Goal: Task Accomplishment & Management: Manage account settings

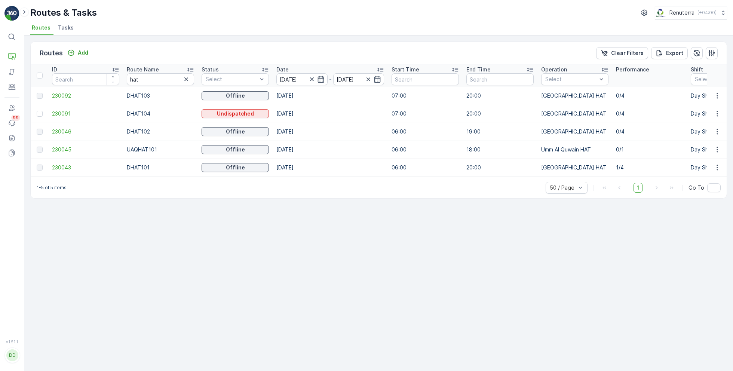
click at [68, 27] on span "Tasks" at bounding box center [66, 27] width 16 height 7
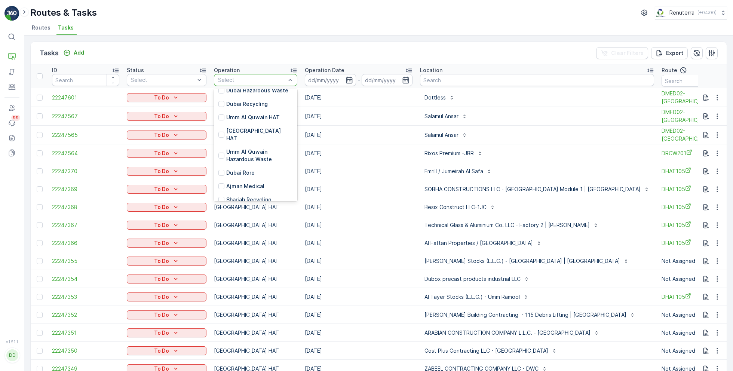
scroll to position [96, 0]
click at [242, 129] on p "Dubai HAT" at bounding box center [259, 133] width 67 height 15
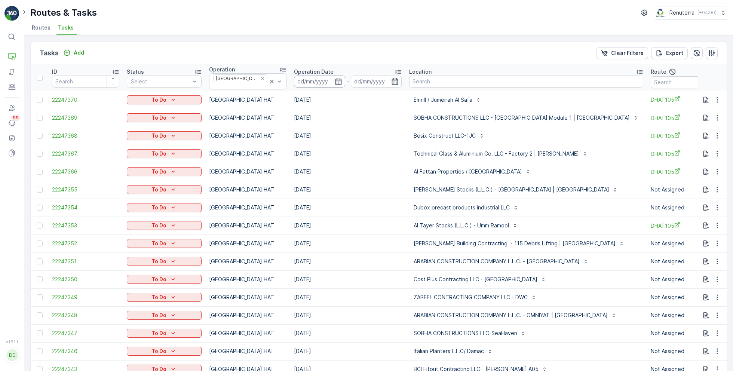
click at [319, 79] on input at bounding box center [319, 82] width 51 height 12
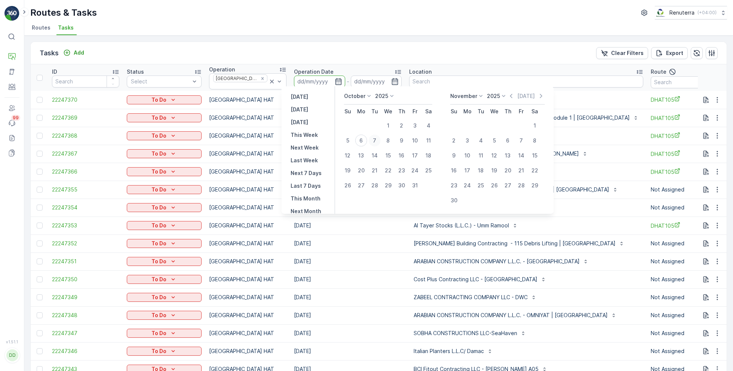
click at [377, 140] on div "7" at bounding box center [375, 141] width 12 height 12
type input "[DATE]"
click at [377, 140] on div "7" at bounding box center [375, 141] width 12 height 12
type input "[DATE]"
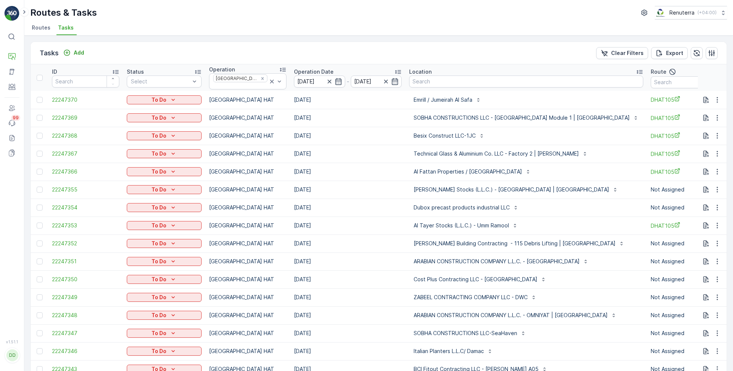
click at [390, 26] on ul "Routes Tasks" at bounding box center [375, 28] width 691 height 13
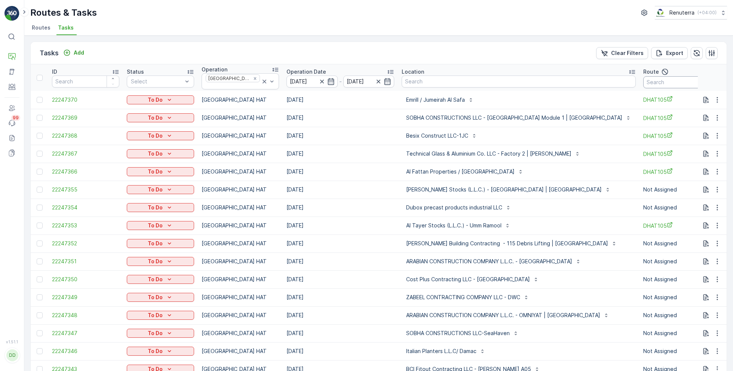
click at [643, 83] on input "text" at bounding box center [676, 82] width 67 height 12
type input "101"
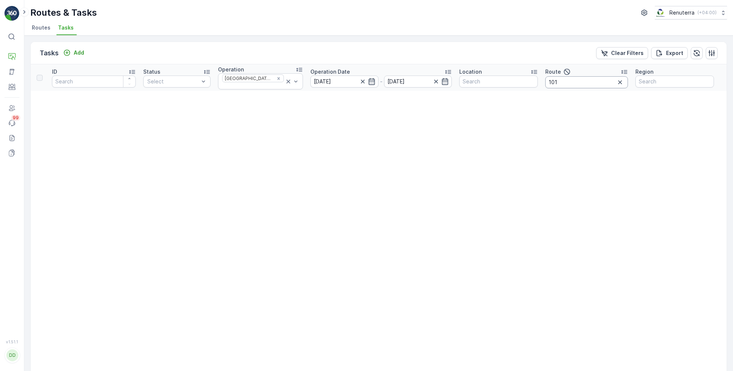
click at [596, 84] on input "101" at bounding box center [586, 82] width 83 height 12
type input "1"
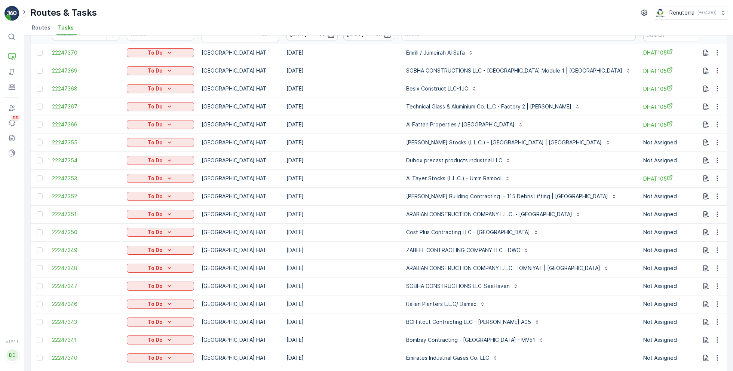
scroll to position [107, 0]
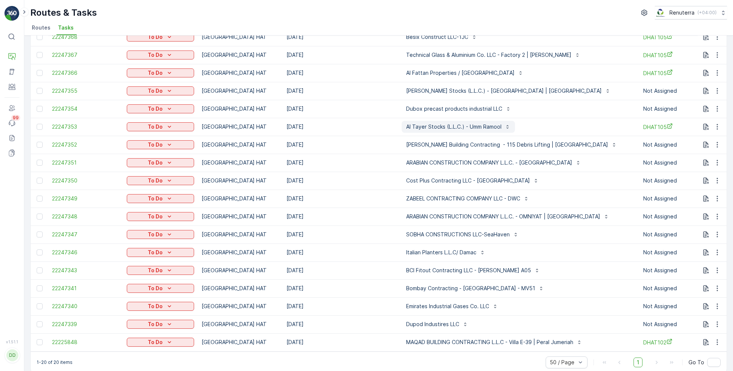
scroll to position [107, 0]
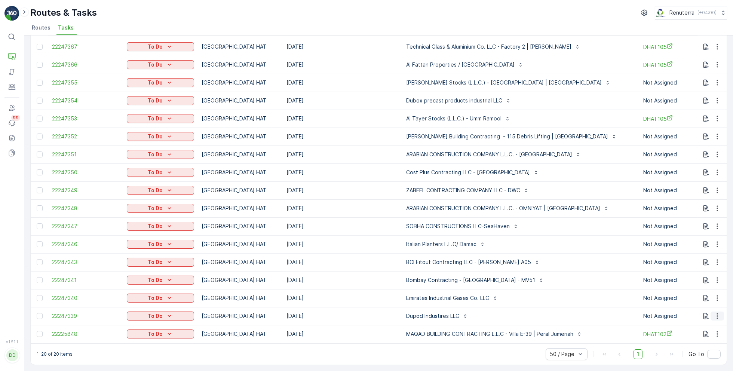
click at [717, 312] on icon "button" at bounding box center [717, 315] width 7 height 7
click at [696, 275] on span "Change Route" at bounding box center [698, 276] width 36 height 7
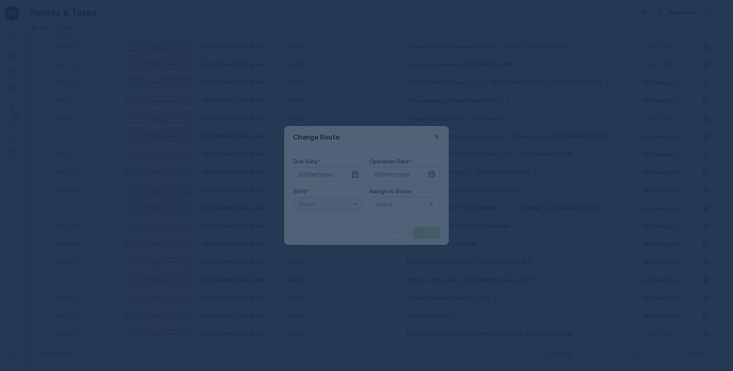
type input "[DATE]"
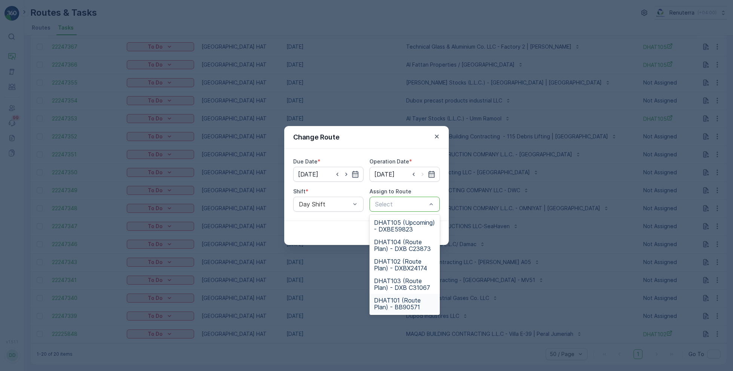
click at [395, 296] on div "DHAT101 (Route Plan) - BB90571" at bounding box center [405, 303] width 70 height 19
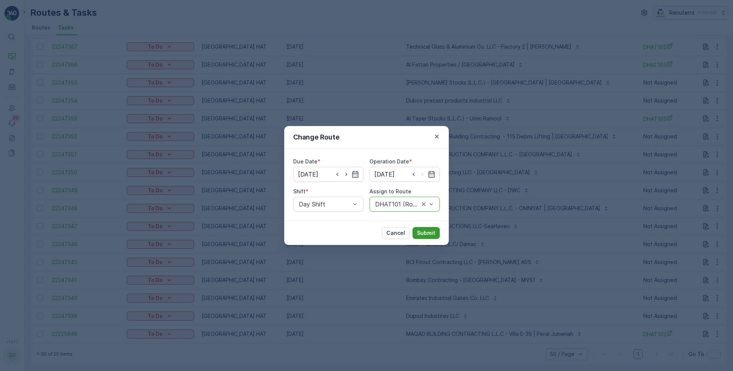
click at [419, 234] on p "Submit" at bounding box center [426, 232] width 18 height 7
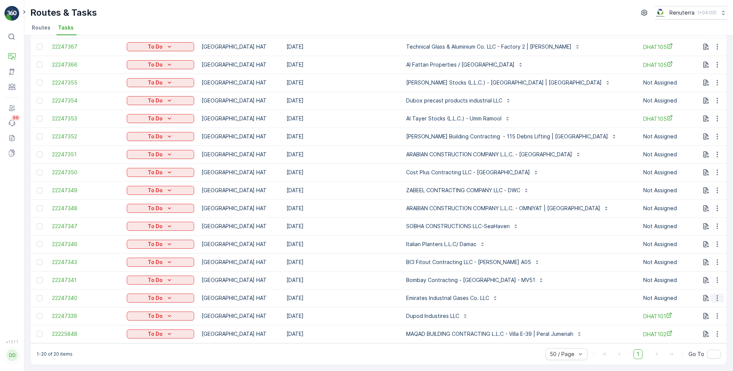
click at [718, 295] on icon "button" at bounding box center [717, 297] width 7 height 7
click at [691, 326] on span "Change Route" at bounding box center [698, 326] width 36 height 7
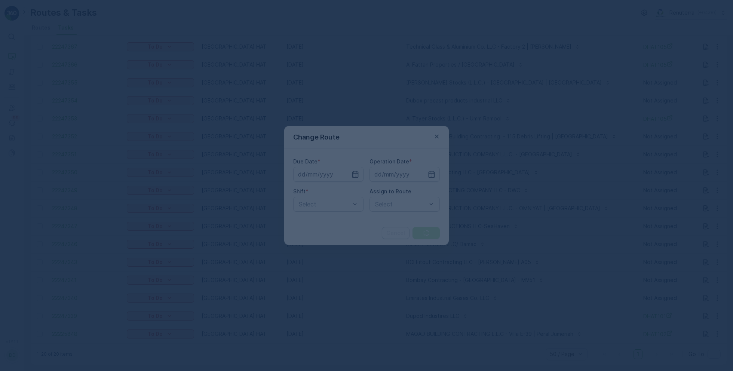
type input "[DATE]"
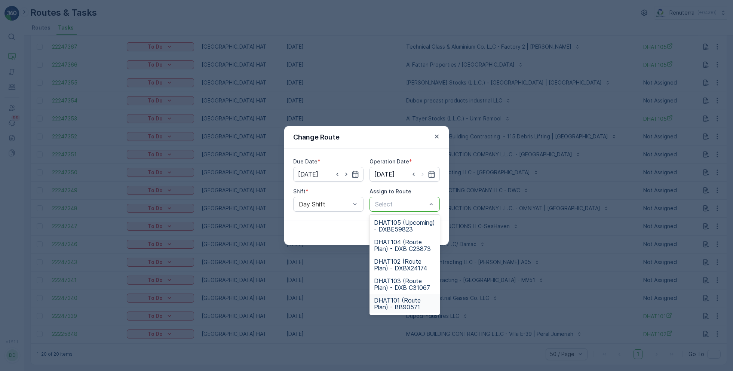
click at [402, 299] on span "DHAT101 (Route Plan) - BB90571" at bounding box center [404, 303] width 61 height 13
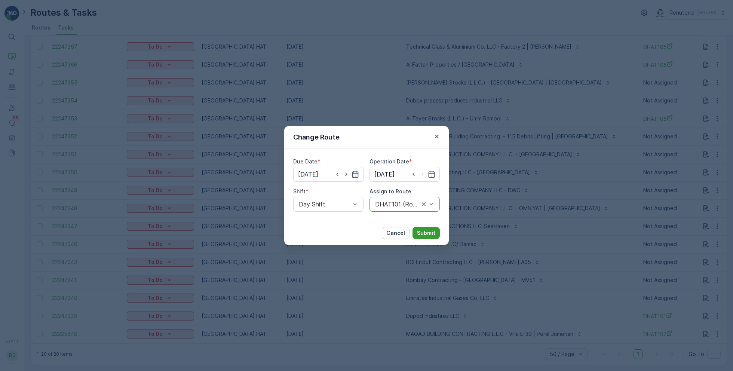
click at [428, 236] on p "Submit" at bounding box center [426, 232] width 18 height 7
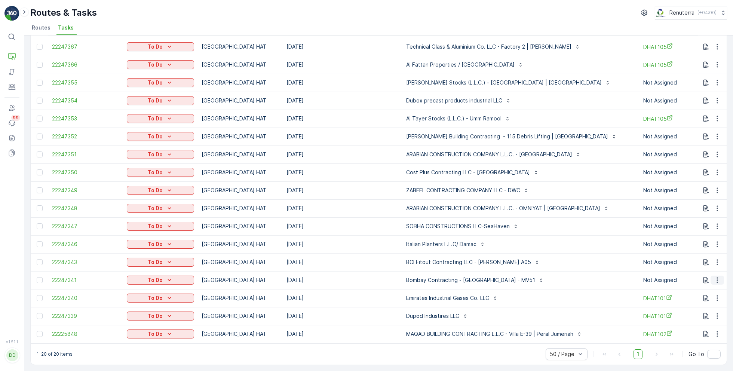
click at [716, 276] on icon "button" at bounding box center [717, 279] width 7 height 7
click at [692, 308] on span "Change Route" at bounding box center [698, 308] width 36 height 7
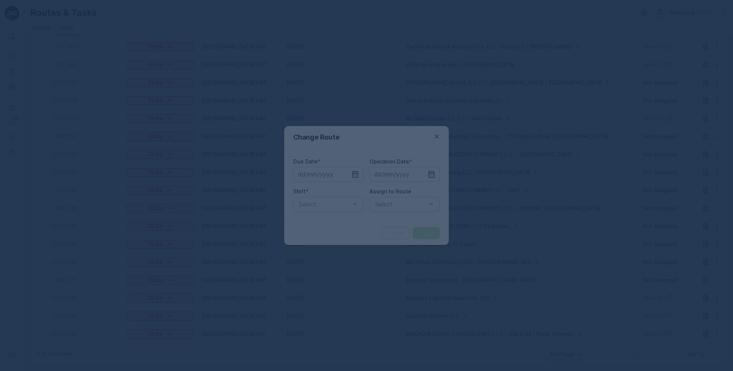
type input "07.10.2025"
type input "[DATE]"
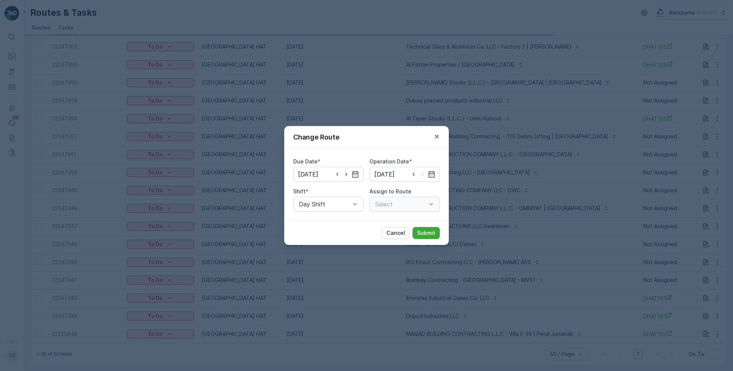
click at [399, 205] on div "Select" at bounding box center [405, 204] width 70 height 15
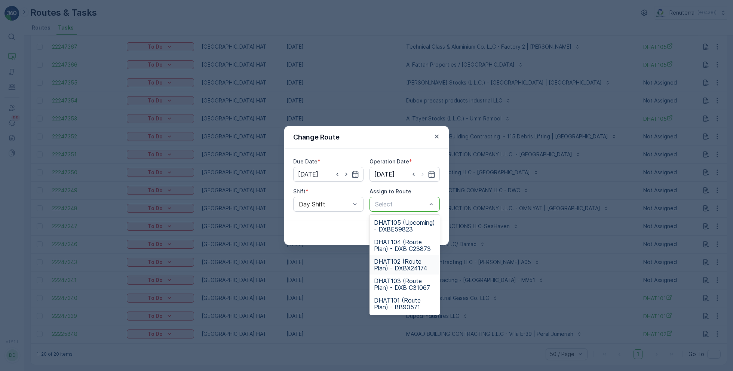
click at [394, 271] on span "DHAT102 (Route Plan) - DXBX24174" at bounding box center [404, 264] width 61 height 13
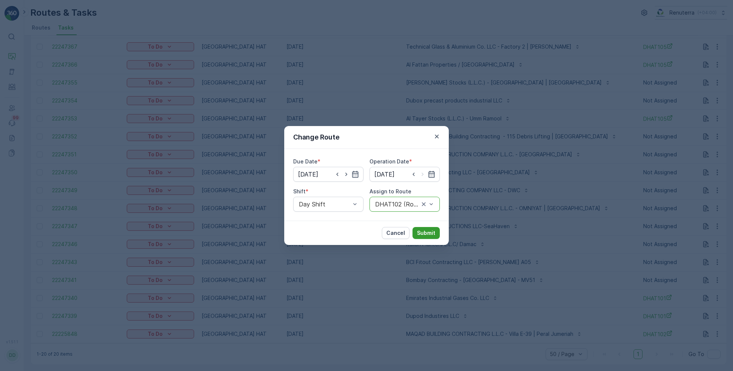
click at [428, 228] on button "Submit" at bounding box center [426, 233] width 27 height 12
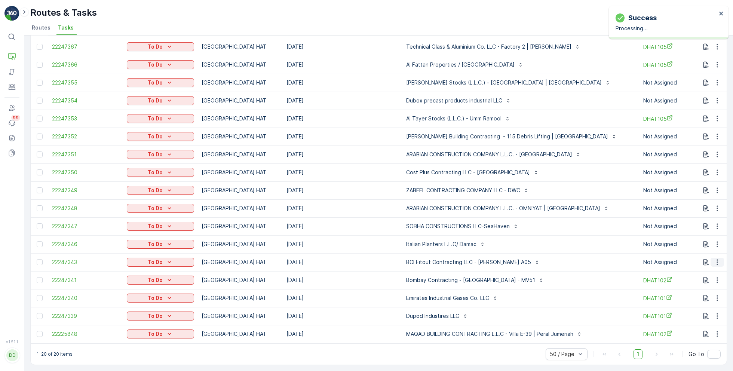
click at [717, 258] on icon "button" at bounding box center [717, 261] width 7 height 7
click at [693, 291] on span "Change Route" at bounding box center [698, 290] width 36 height 7
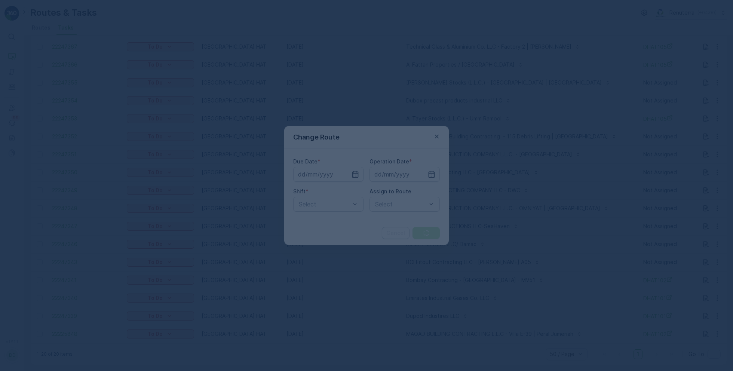
type input "[DATE]"
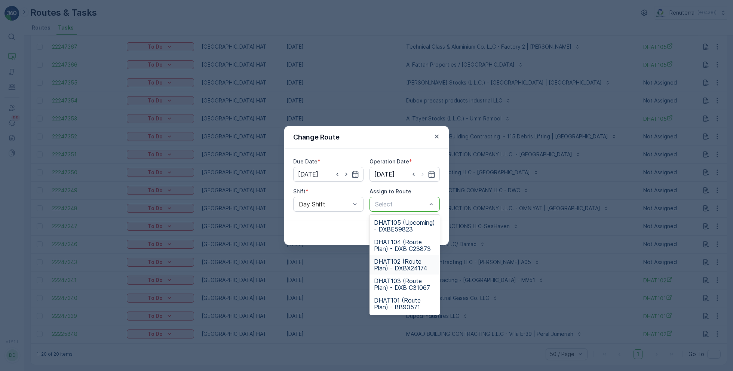
click at [400, 269] on span "DHAT102 (Route Plan) - DXBX24174" at bounding box center [404, 264] width 61 height 13
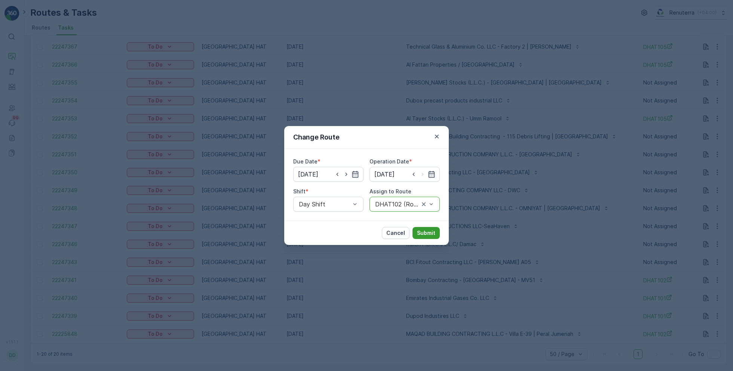
click at [427, 229] on p "Submit" at bounding box center [426, 232] width 18 height 7
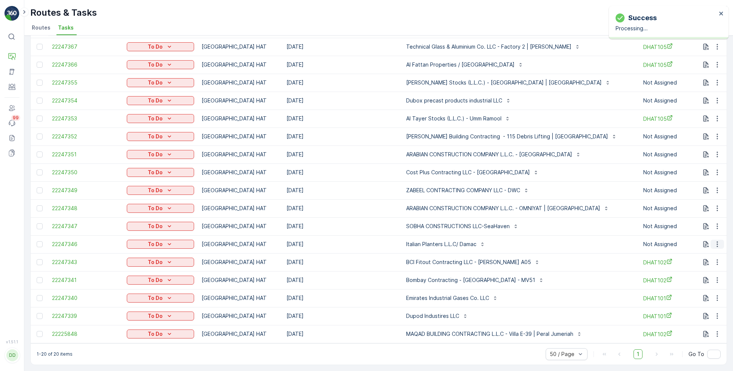
click at [715, 244] on icon "button" at bounding box center [717, 244] width 7 height 7
click at [694, 273] on span "Change Route" at bounding box center [698, 272] width 36 height 7
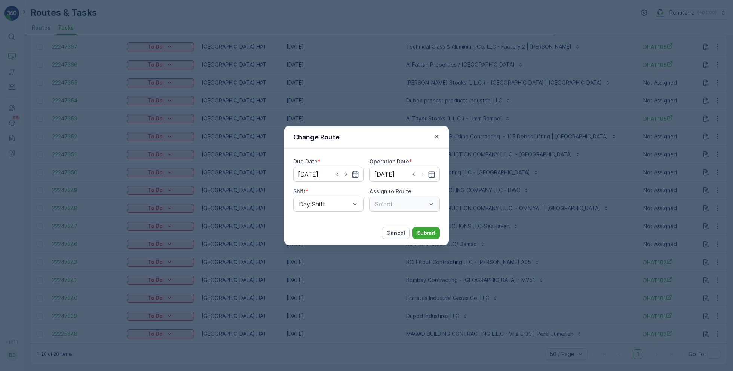
type input "[DATE]"
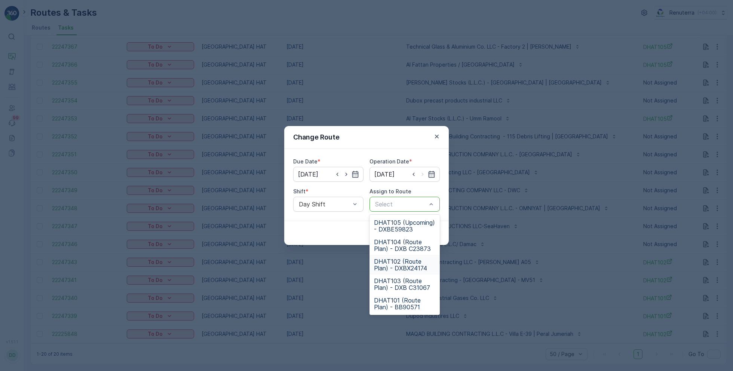
click at [398, 261] on span "DHAT102 (Route Plan) - DXBX24174" at bounding box center [404, 264] width 61 height 13
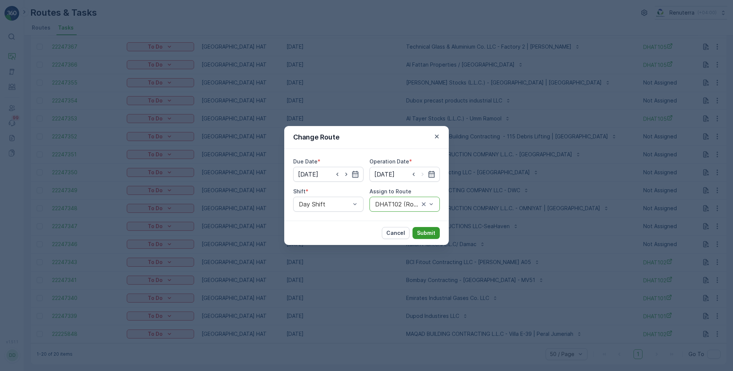
click at [429, 231] on p "Submit" at bounding box center [426, 232] width 18 height 7
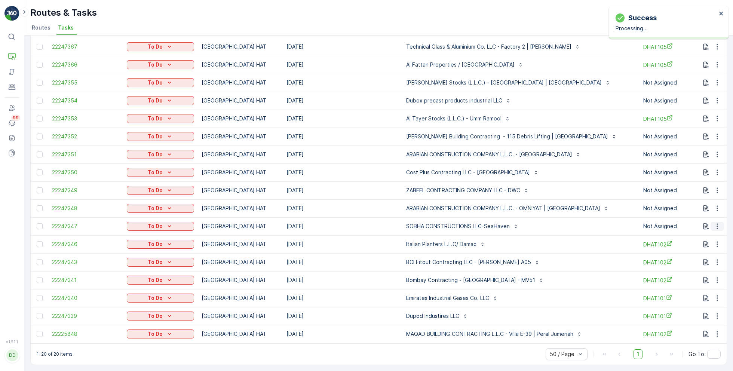
click at [714, 223] on icon "button" at bounding box center [717, 226] width 7 height 7
click at [695, 254] on span "Change Route" at bounding box center [698, 254] width 36 height 7
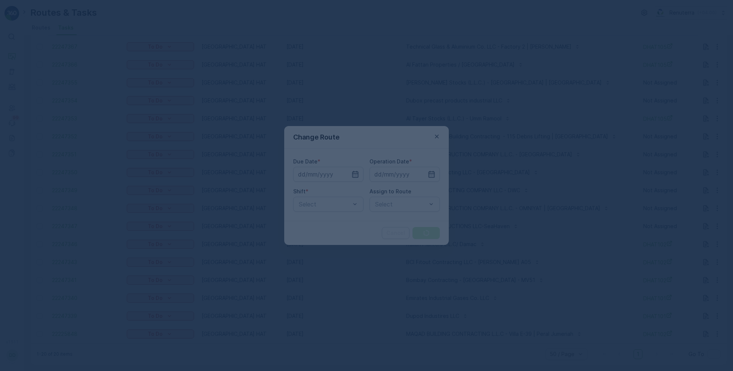
type input "[DATE]"
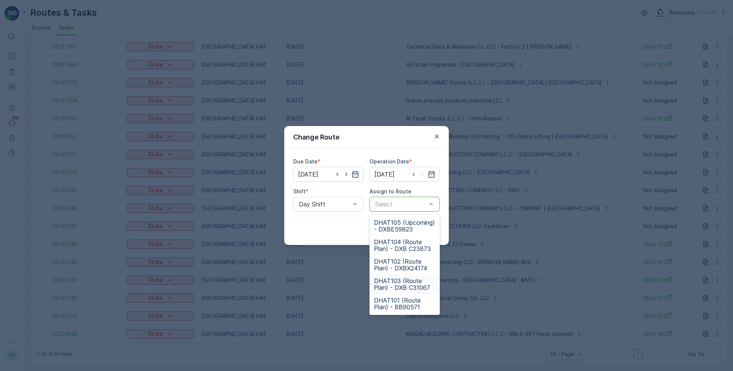
click at [398, 281] on span "DHAT103 (Route Plan) - DXB C31067" at bounding box center [404, 284] width 61 height 13
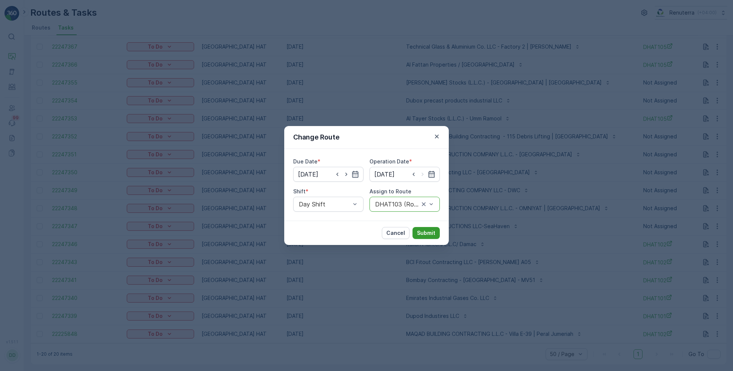
click at [426, 231] on p "Submit" at bounding box center [426, 232] width 18 height 7
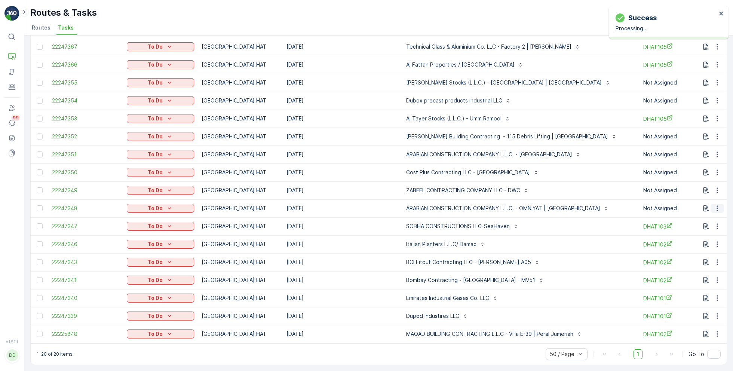
click at [715, 205] on icon "button" at bounding box center [717, 208] width 7 height 7
click at [691, 236] on span "Change Route" at bounding box center [698, 236] width 36 height 7
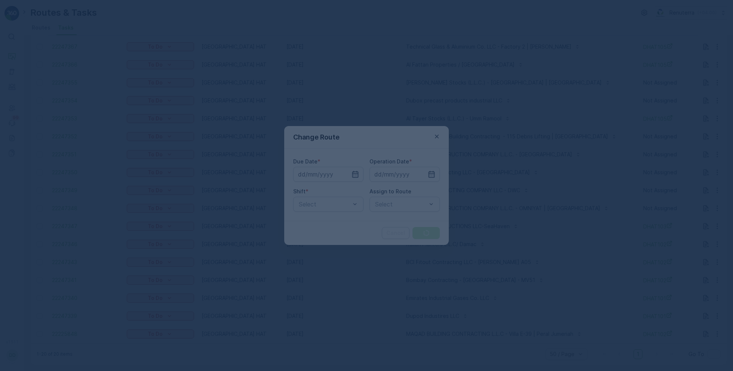
type input "[DATE]"
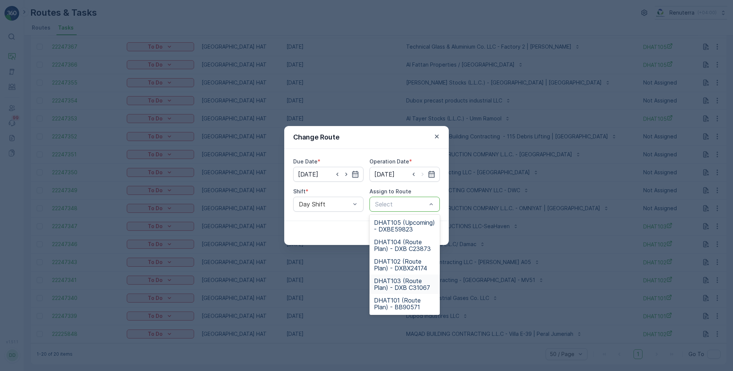
click at [399, 282] on span "DHAT103 (Route Plan) - DXB C31067" at bounding box center [404, 284] width 61 height 13
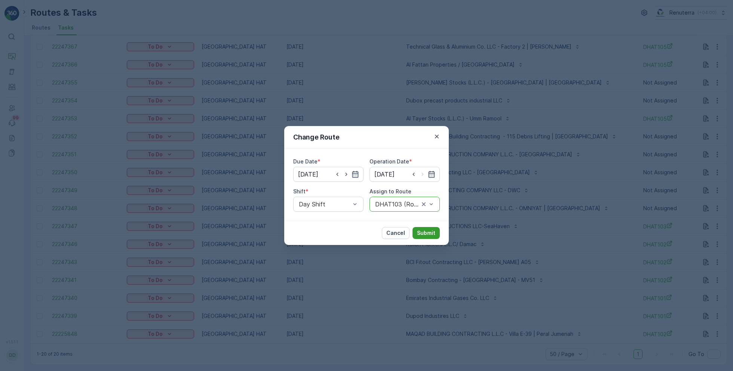
click at [428, 233] on p "Submit" at bounding box center [426, 232] width 18 height 7
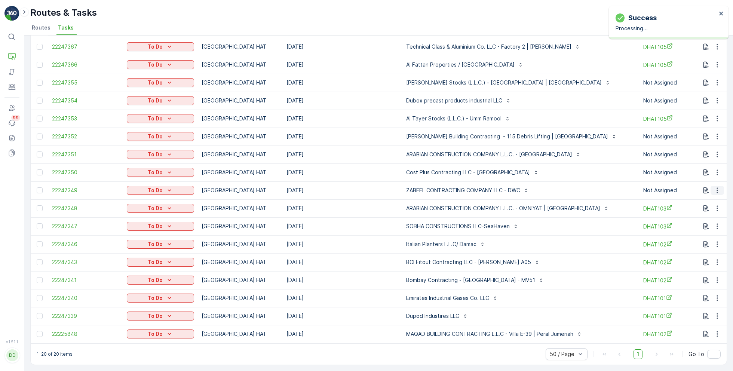
click at [715, 188] on icon "button" at bounding box center [717, 190] width 7 height 7
click at [698, 218] on span "Change Route" at bounding box center [698, 218] width 36 height 7
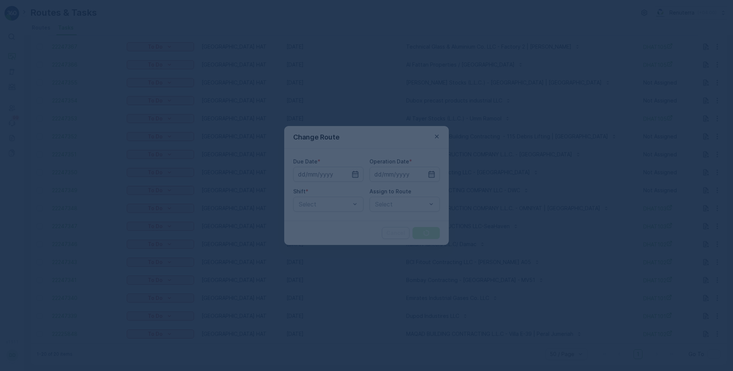
type input "[DATE]"
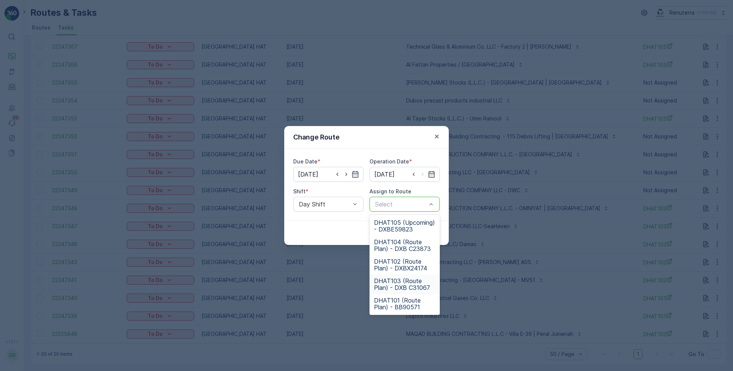
click at [395, 278] on span "DHAT103 (Route Plan) - DXB C31067" at bounding box center [404, 284] width 61 height 13
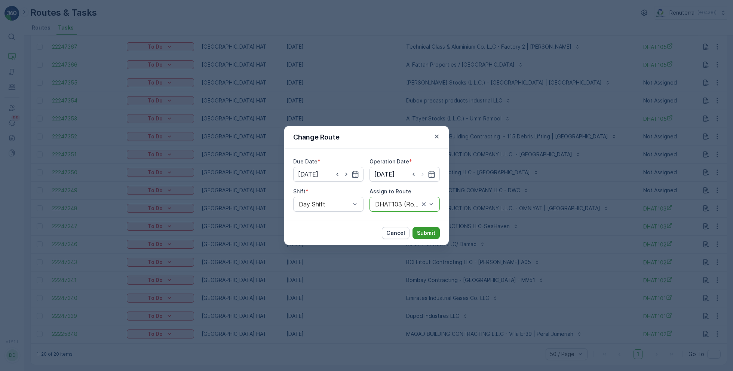
click at [428, 231] on p "Submit" at bounding box center [426, 232] width 18 height 7
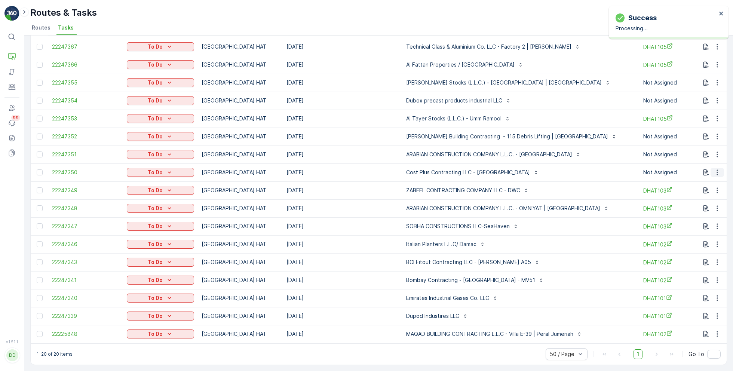
click at [717, 170] on icon "button" at bounding box center [717, 173] width 1 height 6
click at [686, 202] on span "Change Route" at bounding box center [698, 201] width 36 height 7
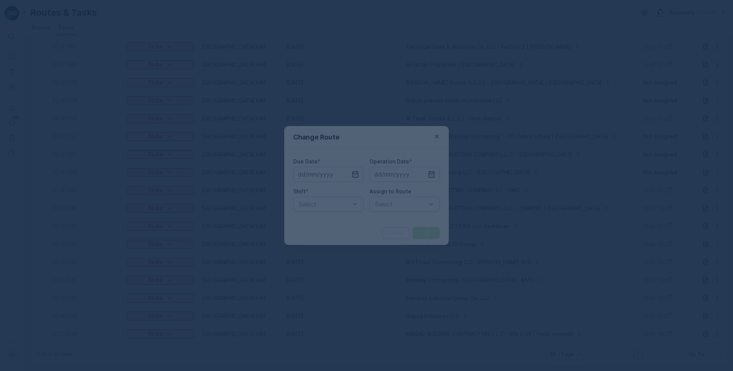
type input "[DATE]"
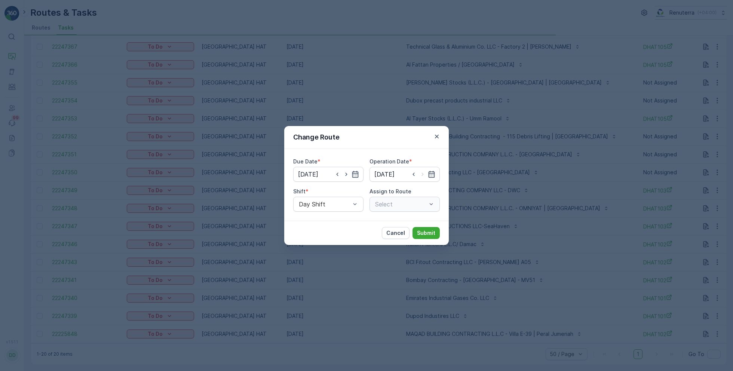
click at [406, 203] on div "Select" at bounding box center [405, 204] width 70 height 15
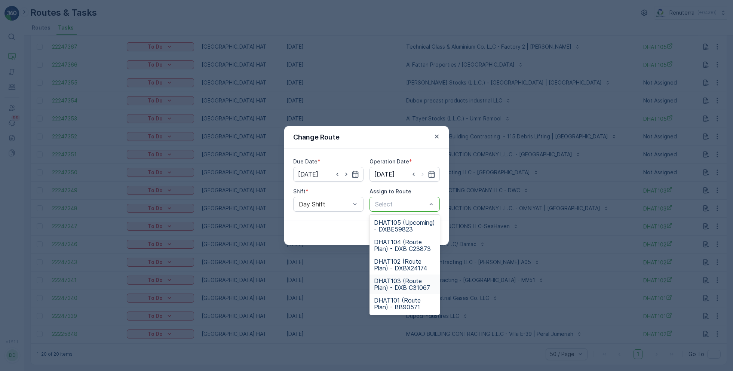
click at [398, 281] on span "DHAT103 (Route Plan) - DXB C31067" at bounding box center [404, 284] width 61 height 13
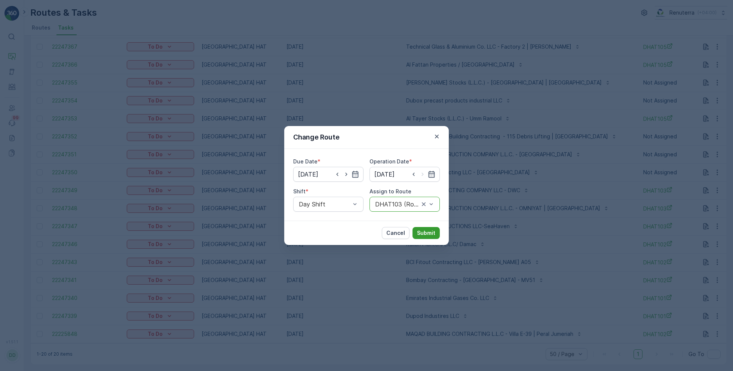
click at [424, 234] on p "Submit" at bounding box center [426, 232] width 18 height 7
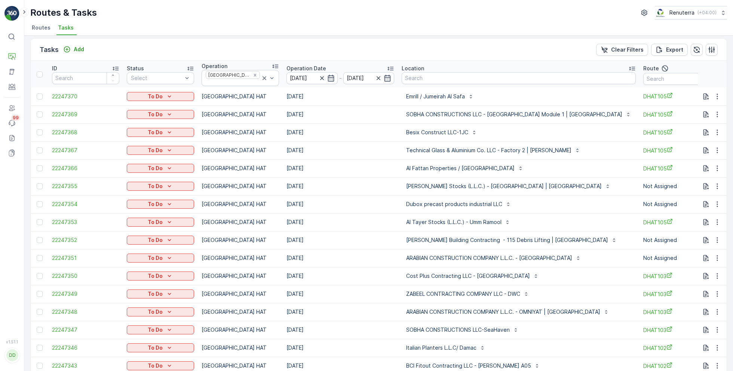
scroll to position [0, 0]
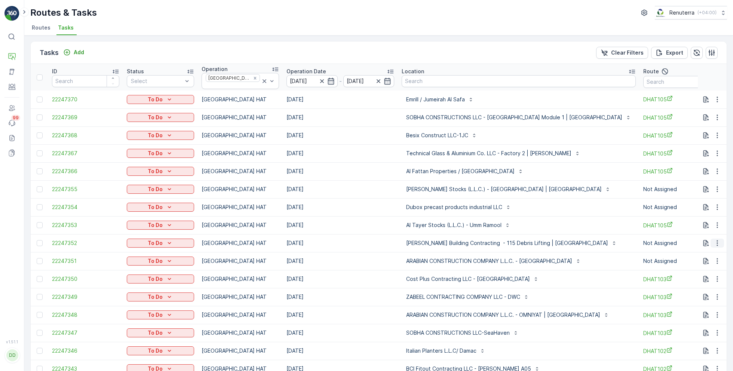
click at [719, 239] on icon "button" at bounding box center [717, 242] width 7 height 7
click at [695, 274] on span "Change Route" at bounding box center [698, 271] width 36 height 7
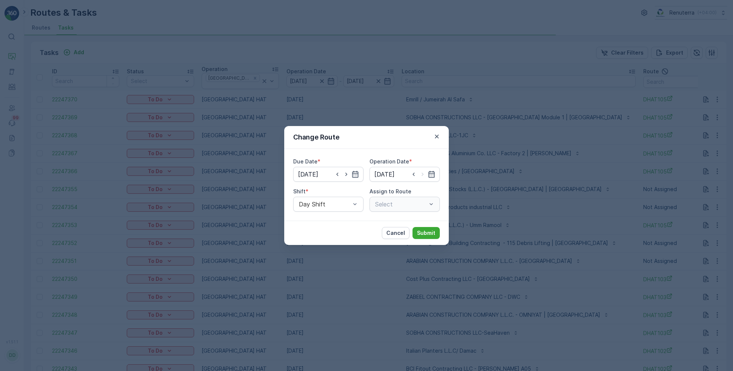
type input "[DATE]"
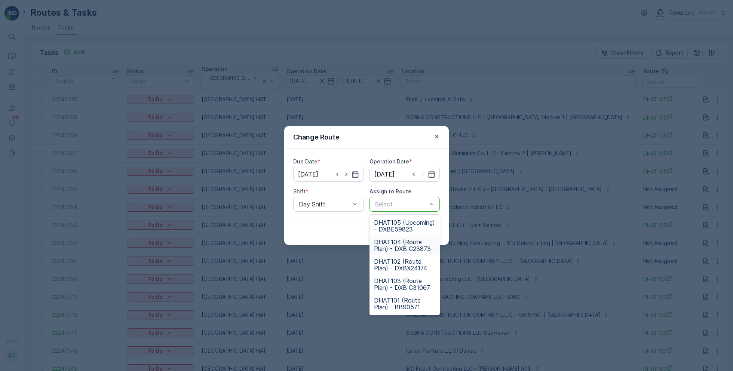
click at [395, 242] on span "DHAT104 (Route Plan) - DXB C23873" at bounding box center [404, 245] width 61 height 13
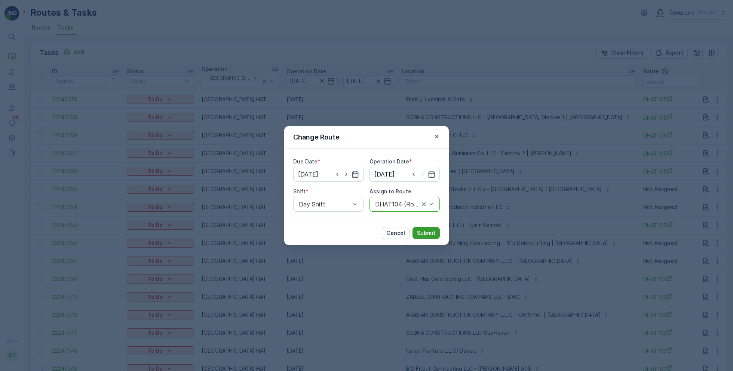
click at [426, 235] on p "Submit" at bounding box center [426, 232] width 18 height 7
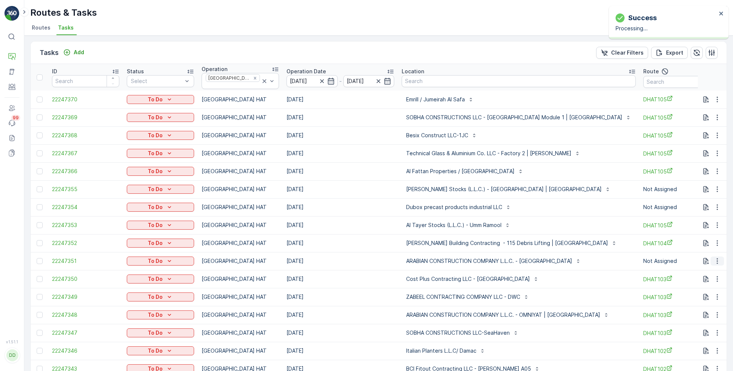
click at [711, 257] on button "button" at bounding box center [717, 261] width 13 height 9
click at [696, 286] on span "Change Route" at bounding box center [698, 289] width 36 height 7
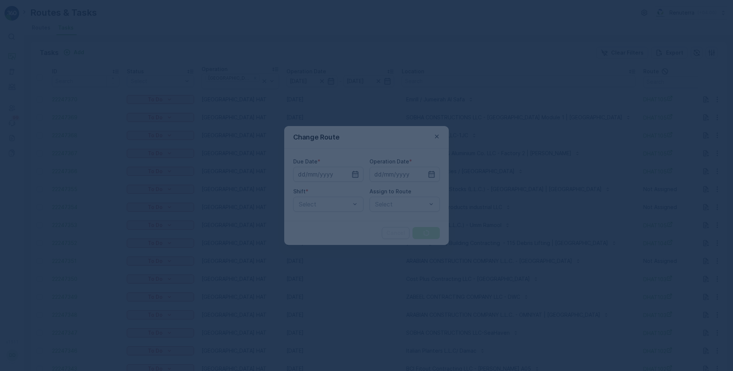
type input "[DATE]"
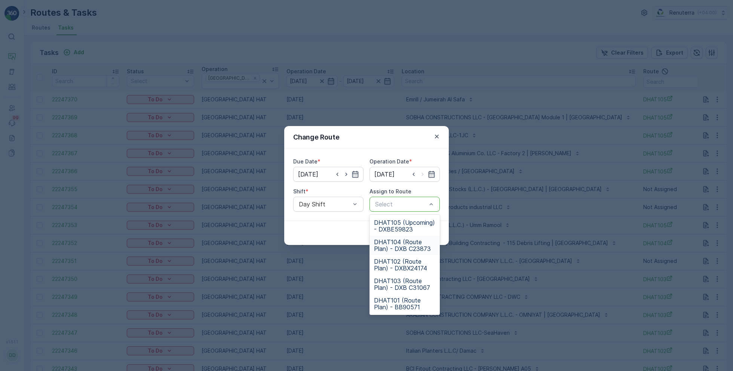
click at [399, 245] on span "DHAT104 (Route Plan) - DXB C23873" at bounding box center [404, 245] width 61 height 13
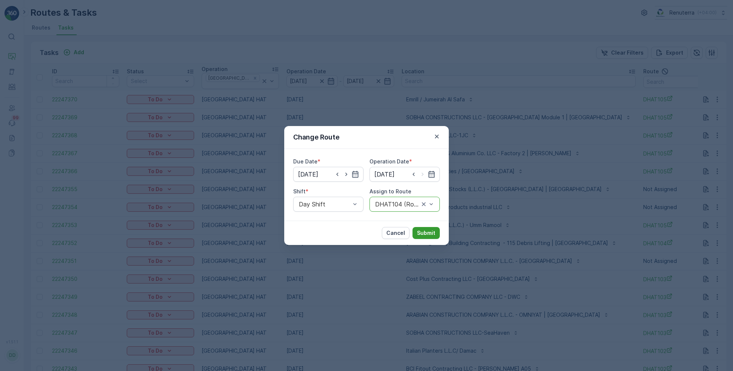
click at [426, 231] on p "Submit" at bounding box center [426, 232] width 18 height 7
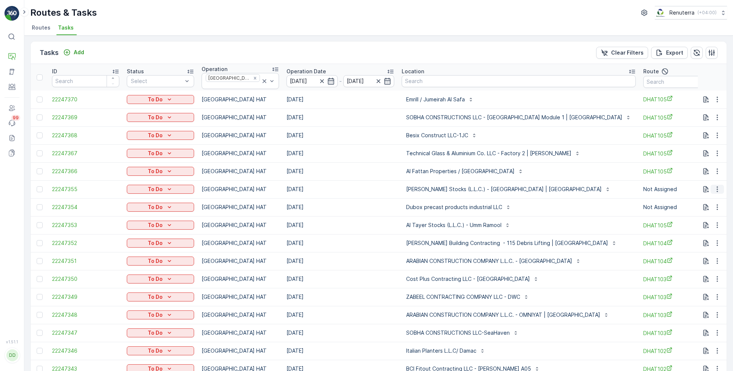
click at [717, 187] on icon "button" at bounding box center [717, 190] width 1 height 6
click at [691, 219] on span "Change Route" at bounding box center [698, 217] width 36 height 7
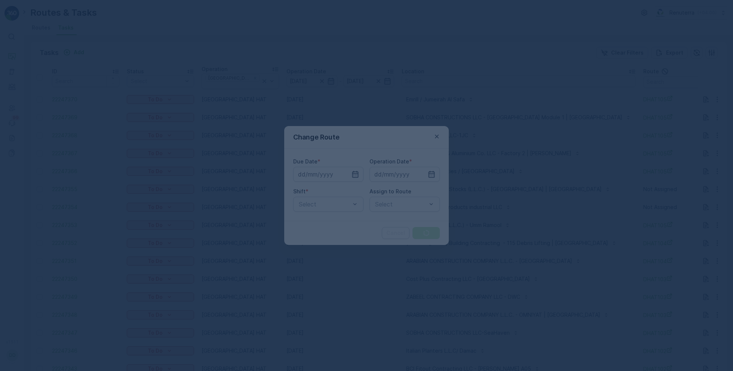
type input "[DATE]"
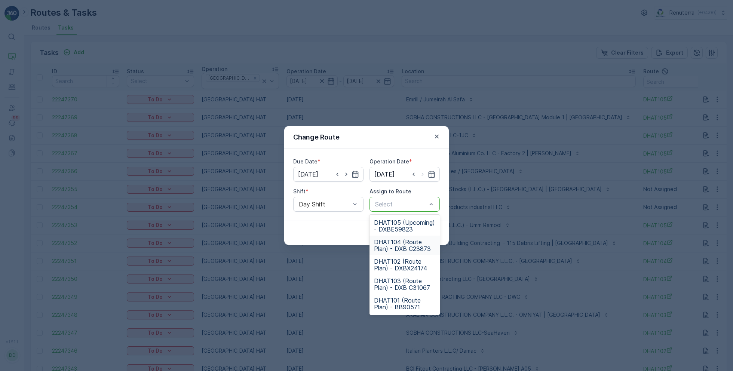
click at [399, 245] on span "DHAT104 (Route Plan) - DXB C23873" at bounding box center [404, 245] width 61 height 13
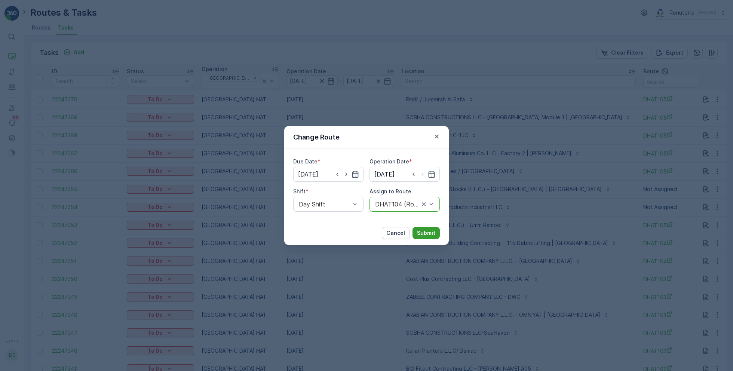
click at [424, 234] on p "Submit" at bounding box center [426, 232] width 18 height 7
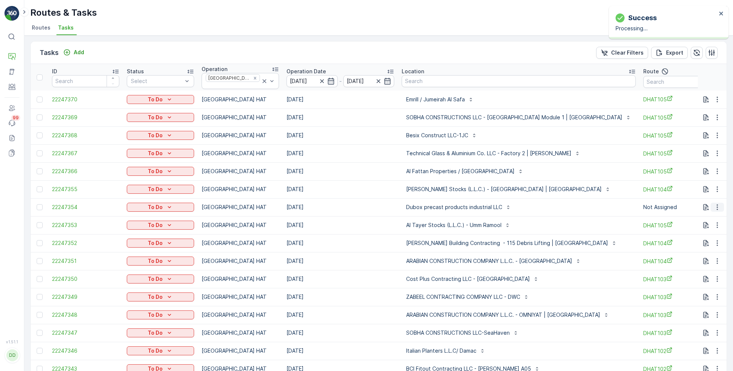
click at [716, 205] on icon "button" at bounding box center [717, 206] width 7 height 7
click at [695, 237] on span "Change Route" at bounding box center [698, 235] width 36 height 7
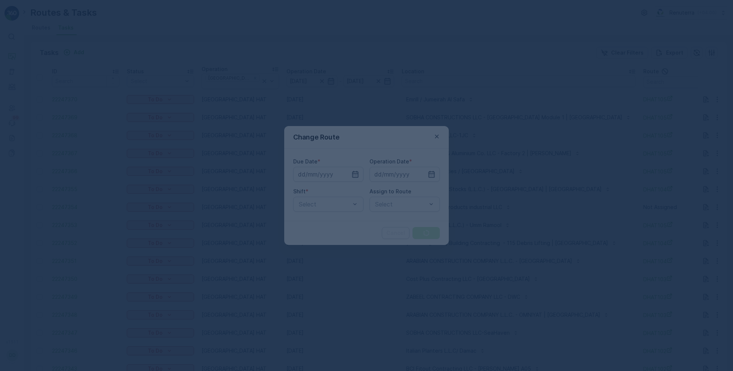
type input "[DATE]"
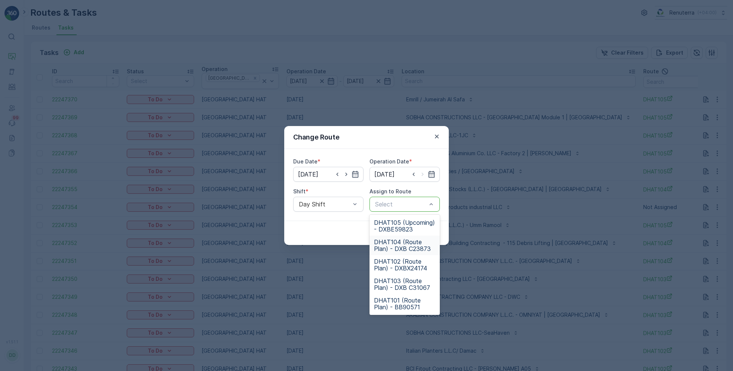
click at [401, 246] on span "DHAT104 (Route Plan) - DXB C23873" at bounding box center [404, 245] width 61 height 13
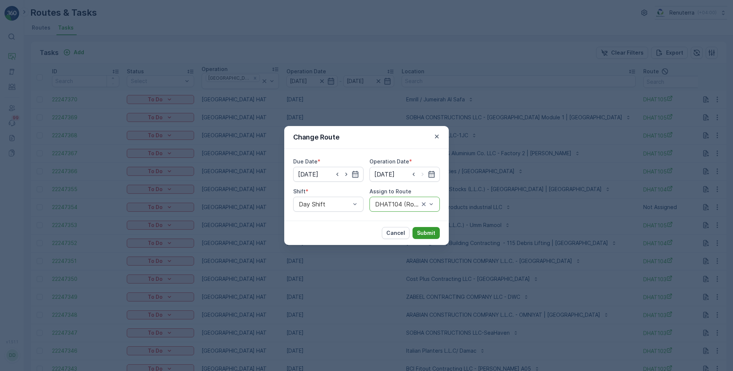
click at [428, 230] on p "Submit" at bounding box center [426, 232] width 18 height 7
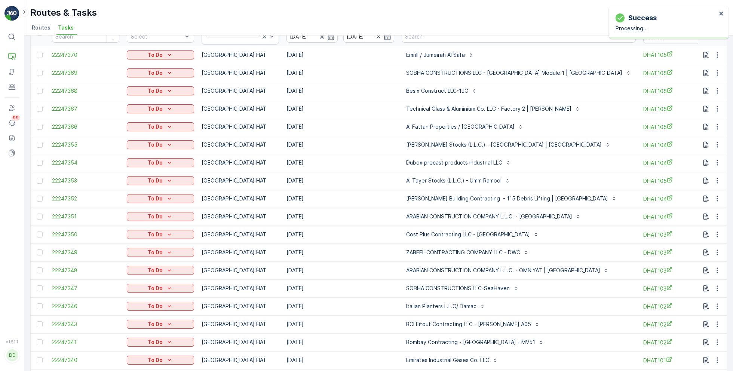
scroll to position [0, 0]
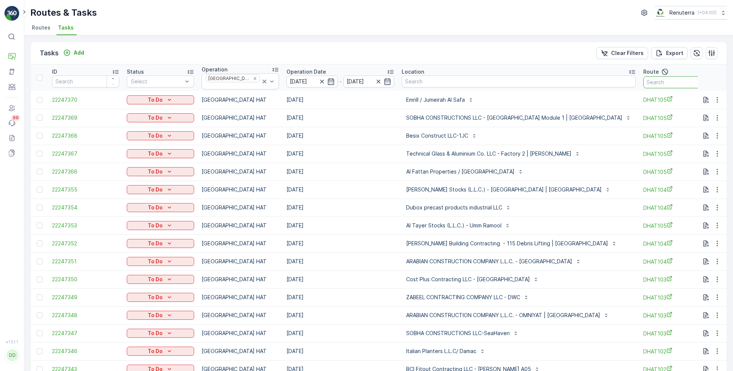
click at [643, 82] on input "text" at bounding box center [676, 82] width 67 height 12
type input "101"
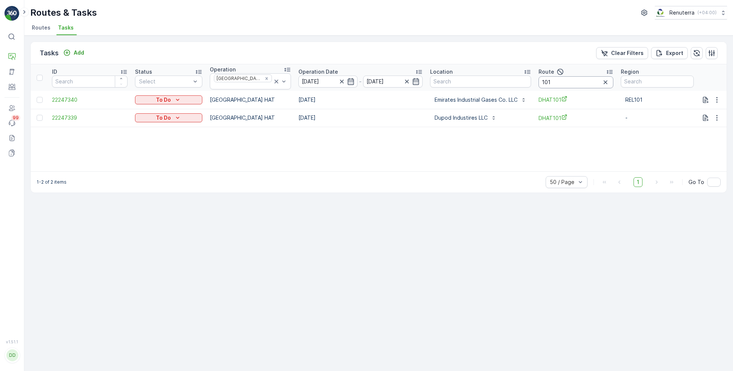
click at [568, 82] on input "101" at bounding box center [576, 82] width 75 height 12
type input "102"
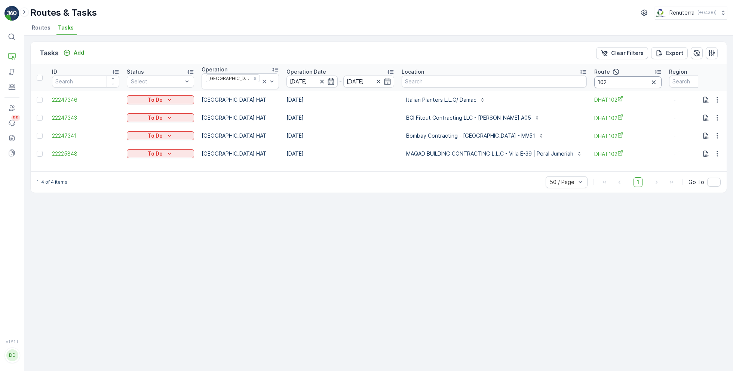
click at [608, 81] on input "102" at bounding box center [627, 82] width 67 height 12
type input "103"
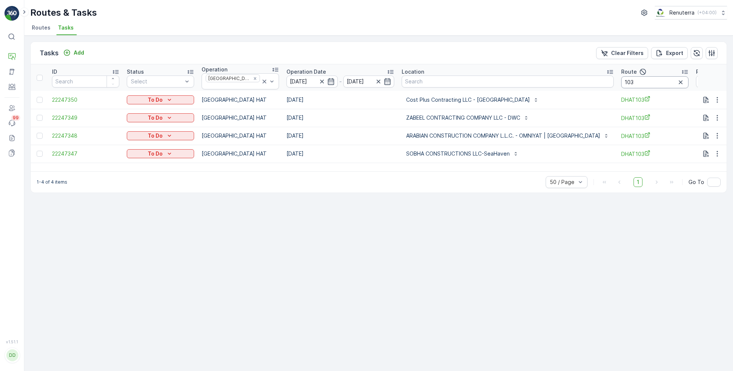
click at [621, 81] on input "103" at bounding box center [654, 82] width 67 height 12
type input "104"
click at [629, 79] on input "104" at bounding box center [662, 82] width 67 height 12
type input "105"
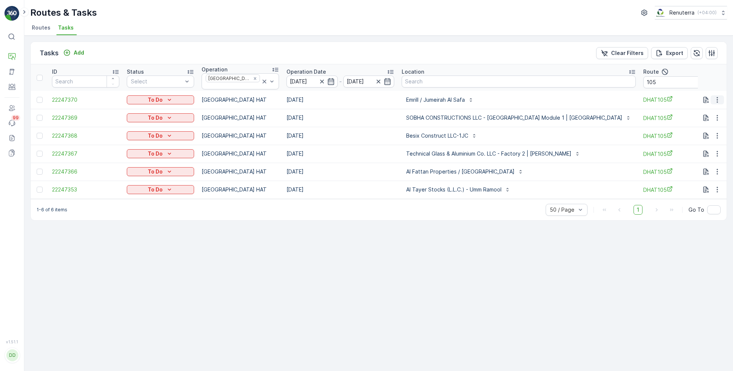
click at [718, 97] on icon "button" at bounding box center [717, 99] width 7 height 7
click at [698, 140] on span "Remove from Route" at bounding box center [705, 139] width 50 height 7
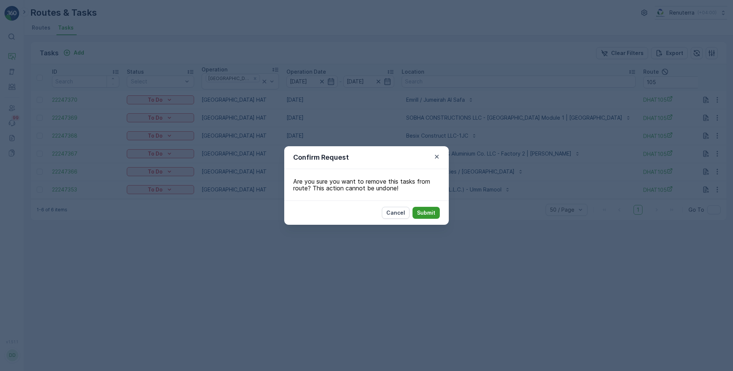
click at [430, 211] on p "Submit" at bounding box center [426, 212] width 18 height 7
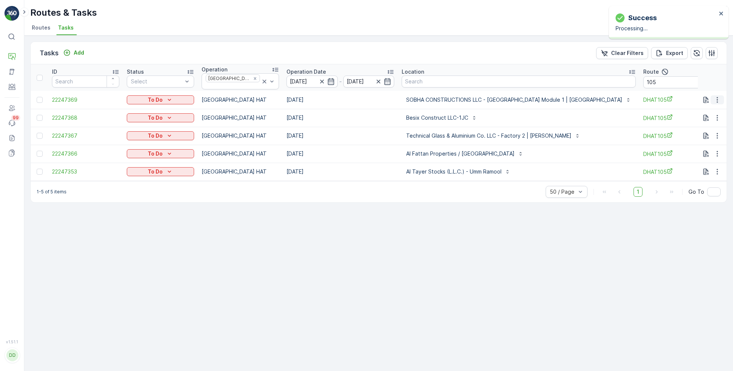
click at [716, 97] on icon "button" at bounding box center [717, 99] width 7 height 7
click at [688, 139] on span "Remove from Route" at bounding box center [705, 139] width 50 height 7
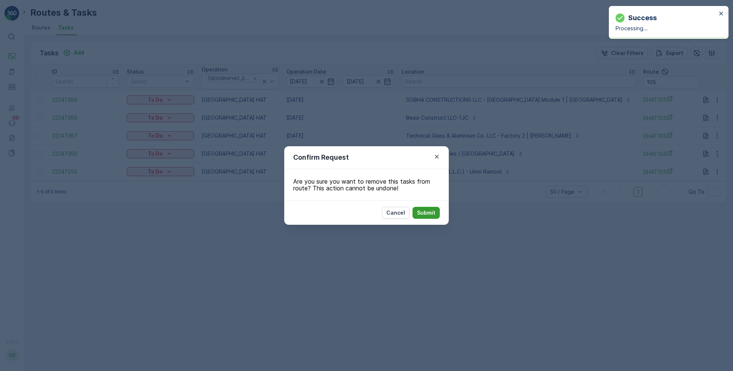
click at [428, 213] on p "Submit" at bounding box center [426, 212] width 18 height 7
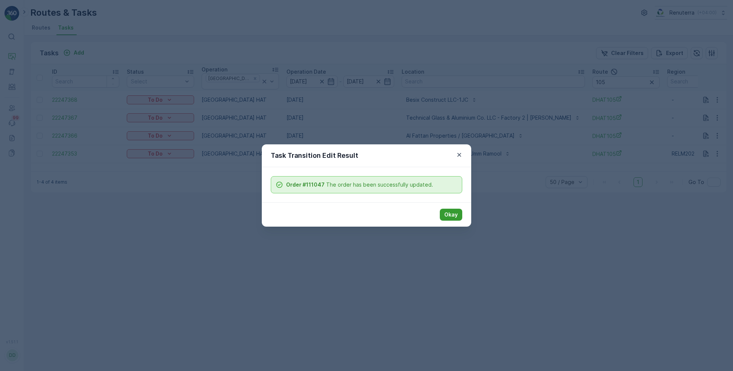
click at [450, 216] on p "Okay" at bounding box center [450, 214] width 13 height 7
click at [449, 212] on p "Okay" at bounding box center [450, 214] width 13 height 7
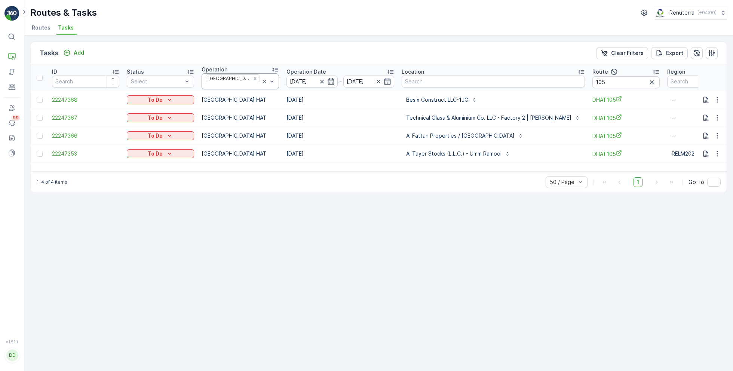
click at [261, 79] on icon at bounding box center [264, 81] width 7 height 7
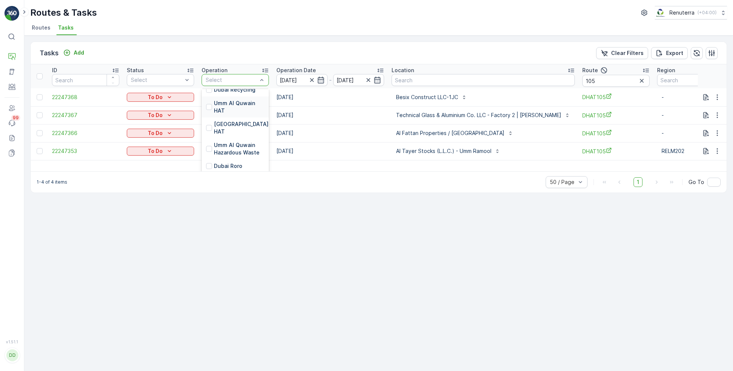
scroll to position [132, 0]
click at [227, 159] on div "Dubai Roro" at bounding box center [235, 165] width 67 height 13
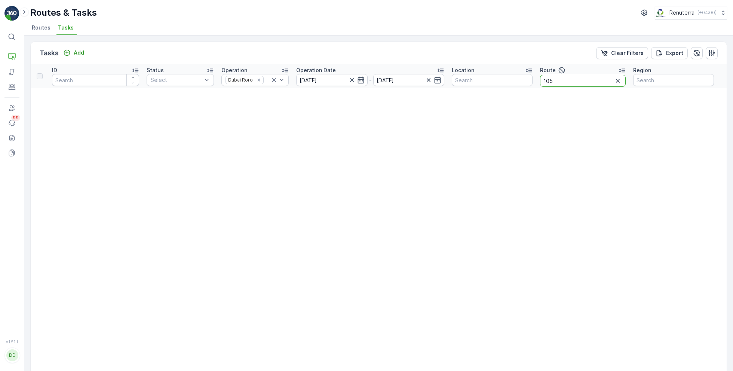
drag, startPoint x: 576, startPoint y: 78, endPoint x: 523, endPoint y: 71, distance: 53.6
click at [523, 74] on tr "ID Status Select Operation Dubai Roro Operation Date 07.10.2025 - 07.10.2025 Lo…" at bounding box center [379, 76] width 696 height 24
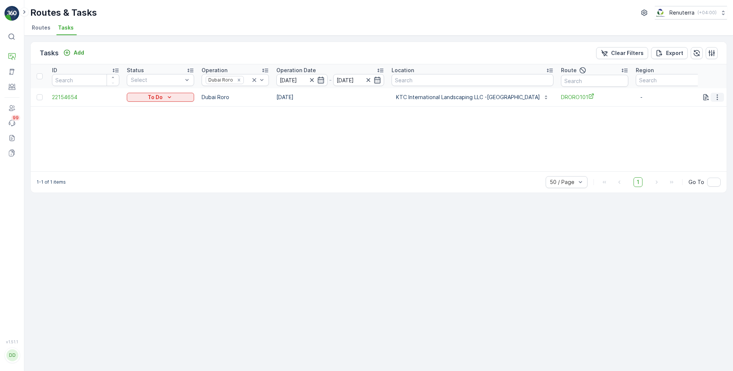
click at [717, 96] on icon "button" at bounding box center [717, 97] width 7 height 7
click at [687, 140] on span "Remove from Route" at bounding box center [705, 139] width 50 height 7
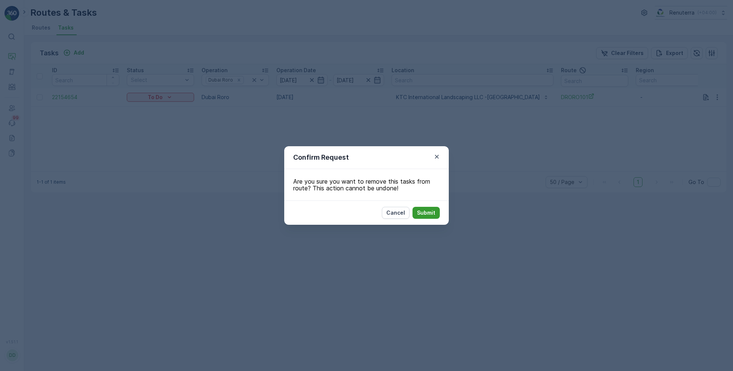
click at [429, 212] on p "Submit" at bounding box center [426, 212] width 18 height 7
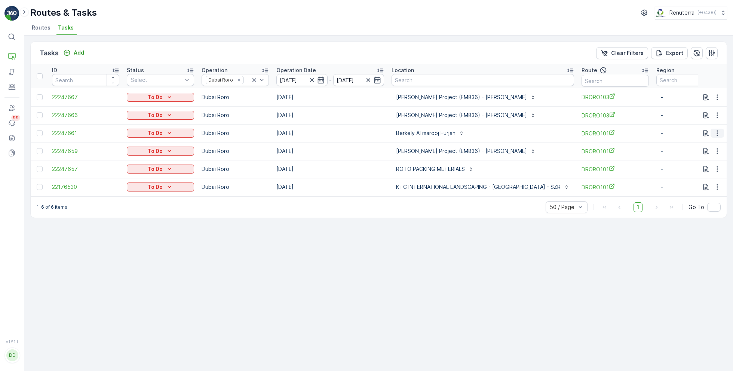
click at [717, 131] on icon "button" at bounding box center [717, 134] width 1 height 6
click at [696, 167] on span "Change Route" at bounding box center [698, 164] width 36 height 7
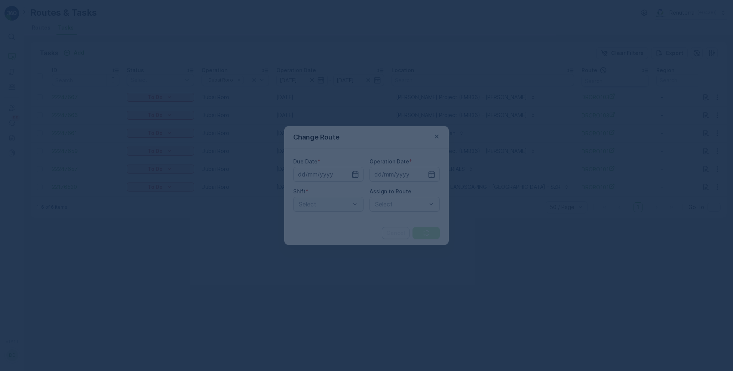
type input "[DATE]"
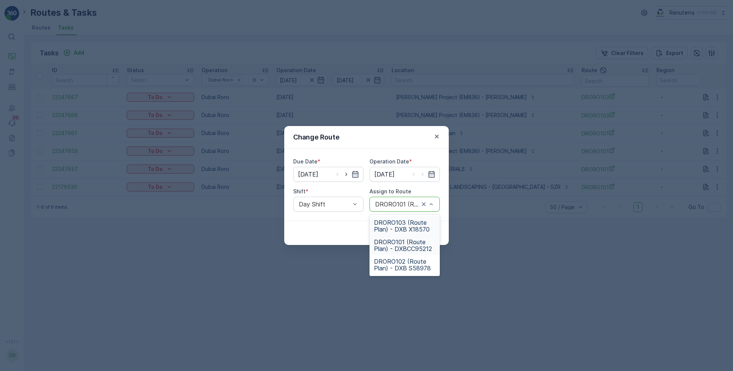
click at [401, 227] on span "DRORO103 (Route Plan) - DXB X18570" at bounding box center [404, 225] width 61 height 13
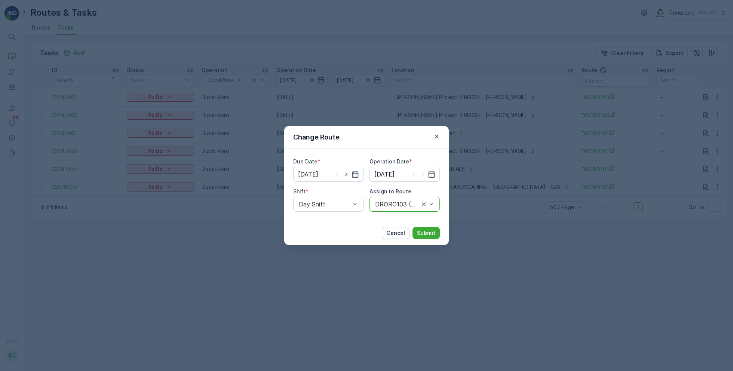
click at [426, 226] on div "Cancel Submit" at bounding box center [366, 233] width 165 height 24
click at [426, 232] on p "Submit" at bounding box center [426, 232] width 18 height 7
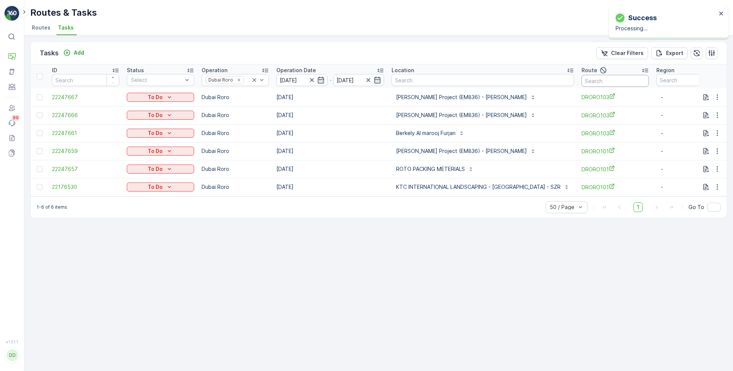
click at [585, 82] on input "text" at bounding box center [615, 81] width 67 height 12
type input "101"
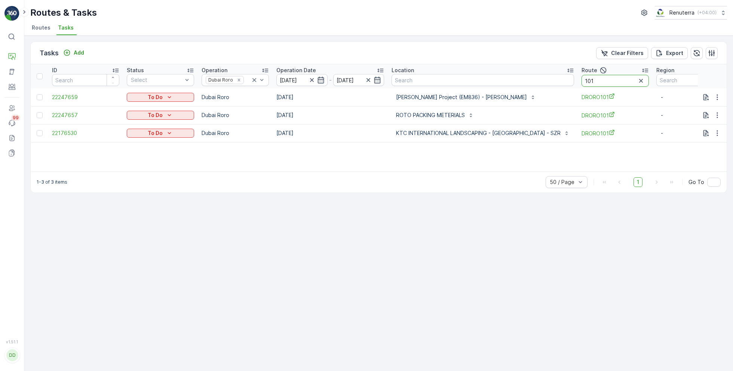
drag, startPoint x: 588, startPoint y: 80, endPoint x: 549, endPoint y: 79, distance: 38.5
click at [549, 80] on tr "ID Status Select Operation Dubai Roro Operation Date 07.10.2025 - 07.10.2025 Lo…" at bounding box center [394, 76] width 726 height 24
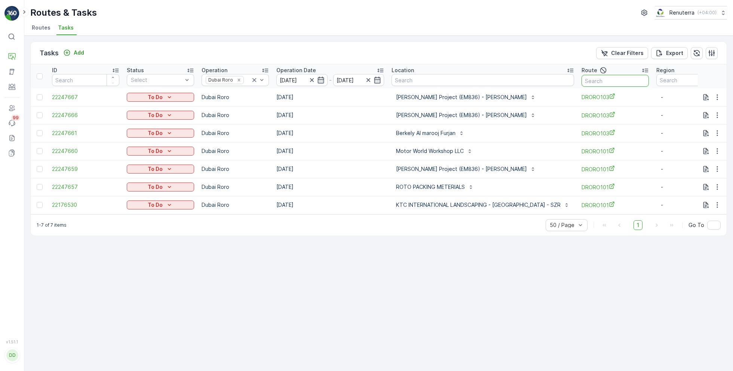
click at [588, 81] on input "text" at bounding box center [615, 81] width 67 height 12
type input "101"
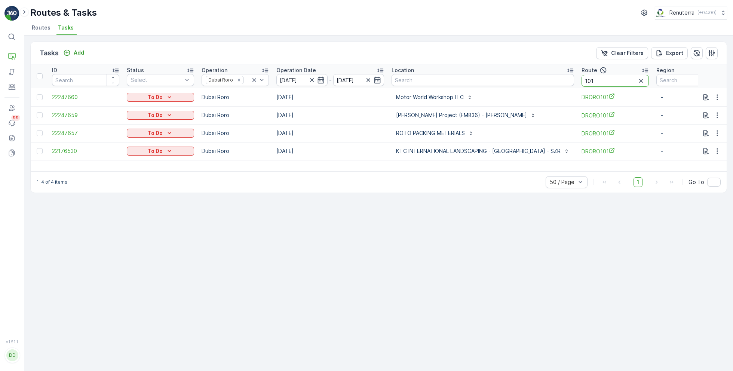
click at [588, 82] on input "101" at bounding box center [615, 81] width 67 height 12
type input "103"
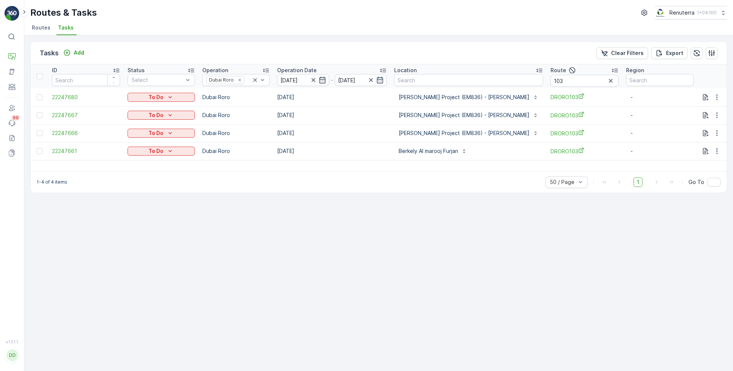
click at [41, 25] on span "Routes" at bounding box center [41, 27] width 19 height 7
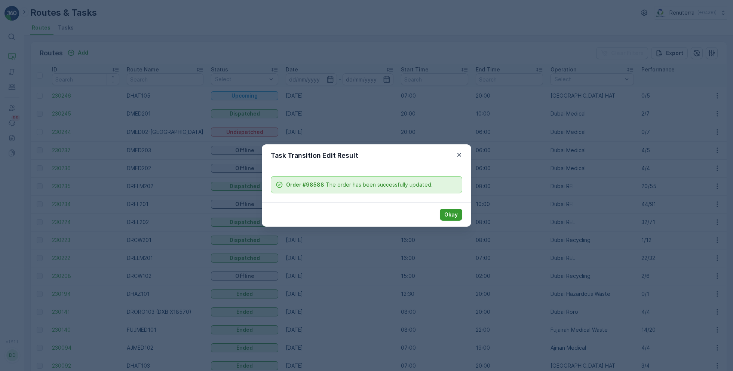
click at [455, 218] on p "Okay" at bounding box center [450, 214] width 13 height 7
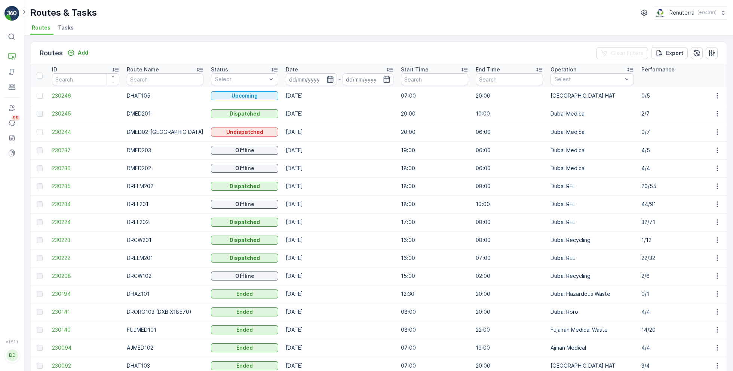
click at [327, 80] on icon "button" at bounding box center [330, 79] width 6 height 7
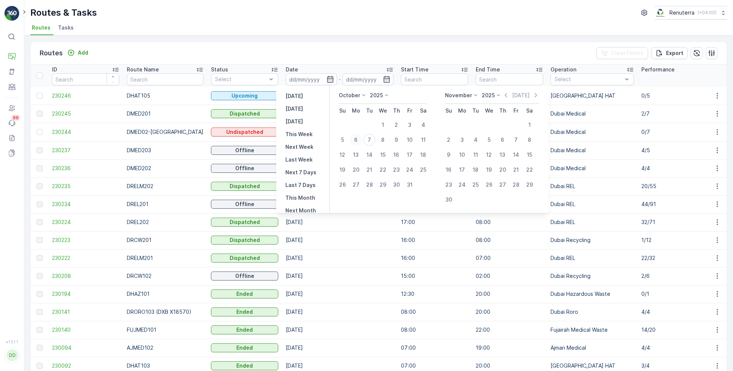
click at [356, 137] on div "6" at bounding box center [356, 140] width 12 height 12
type input "06.10.2025"
click at [356, 137] on div "6" at bounding box center [356, 140] width 12 height 12
type input "06.10.2025"
click at [333, 21] on div "Routes & Tasks Renuterra ( +04:00 ) Routes Tasks" at bounding box center [378, 18] width 709 height 36
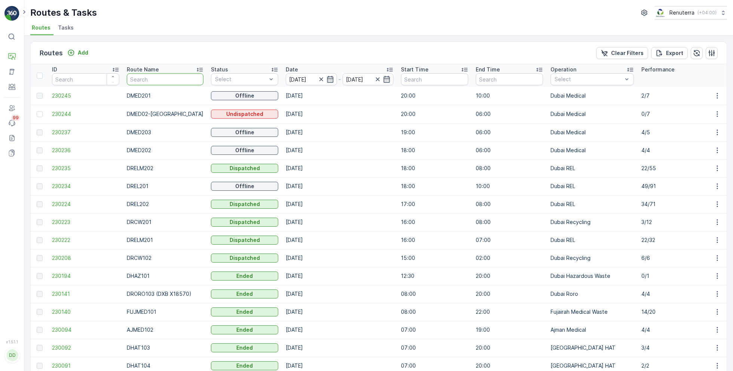
click at [168, 77] on input "text" at bounding box center [165, 79] width 77 height 12
type input "rel"
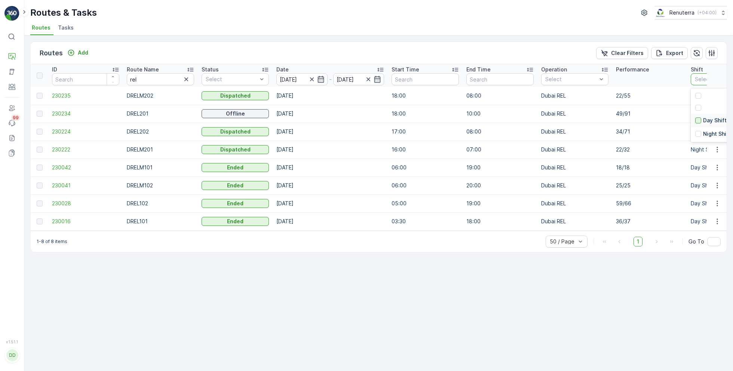
click at [700, 121] on div at bounding box center [698, 120] width 6 height 6
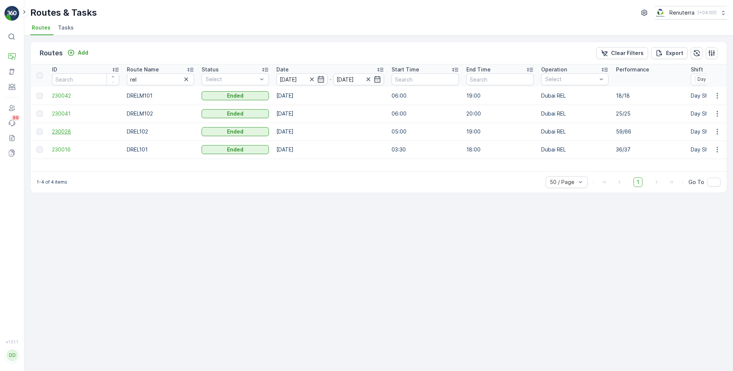
click at [63, 132] on span "230028" at bounding box center [85, 131] width 67 height 7
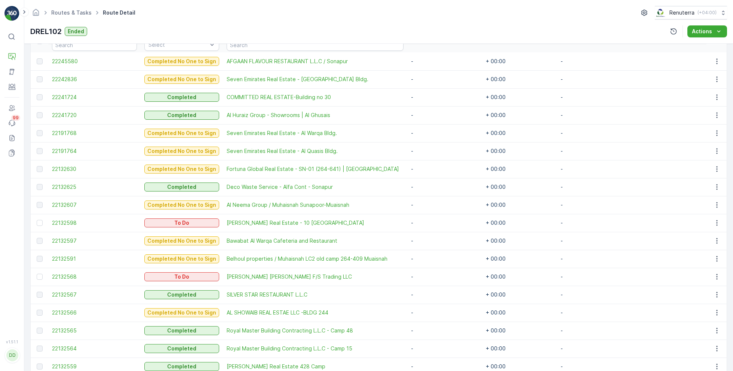
scroll to position [220, 0]
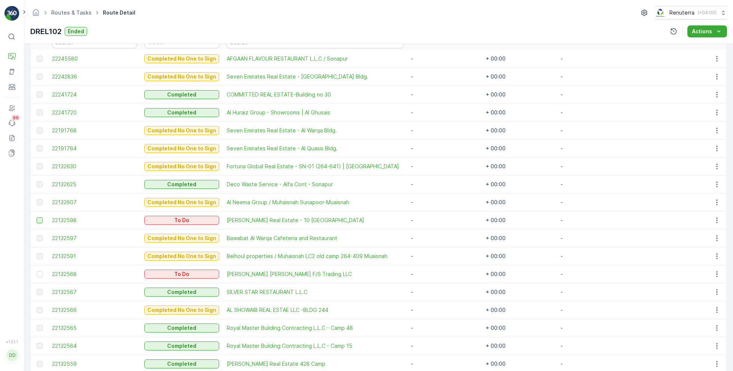
click at [37, 219] on div at bounding box center [40, 220] width 6 height 6
click at [37, 217] on input "checkbox" at bounding box center [37, 217] width 0 height 0
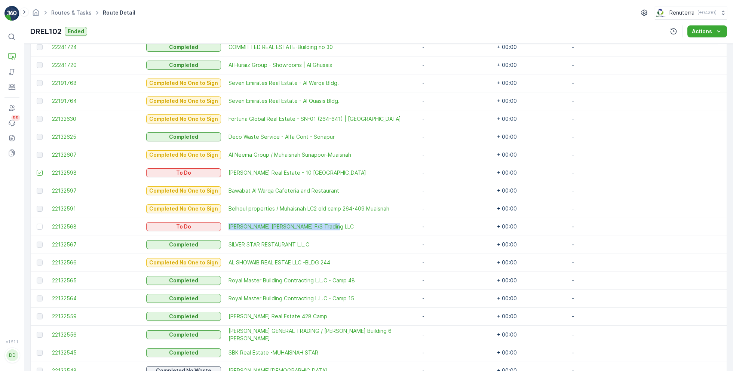
scroll to position [277, 0]
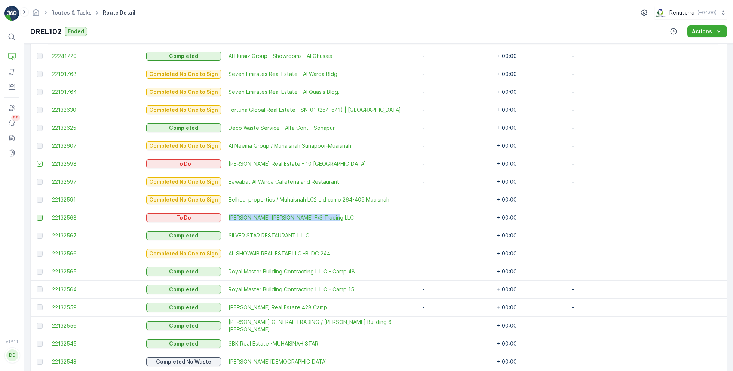
click at [39, 215] on div at bounding box center [40, 218] width 6 height 6
click at [37, 215] on input "checkbox" at bounding box center [37, 215] width 0 height 0
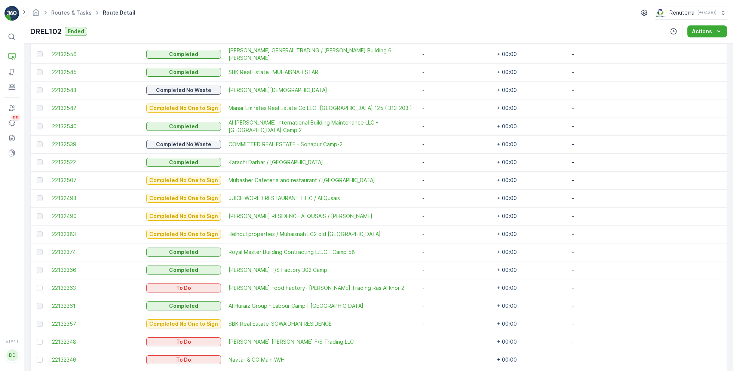
scroll to position [554, 0]
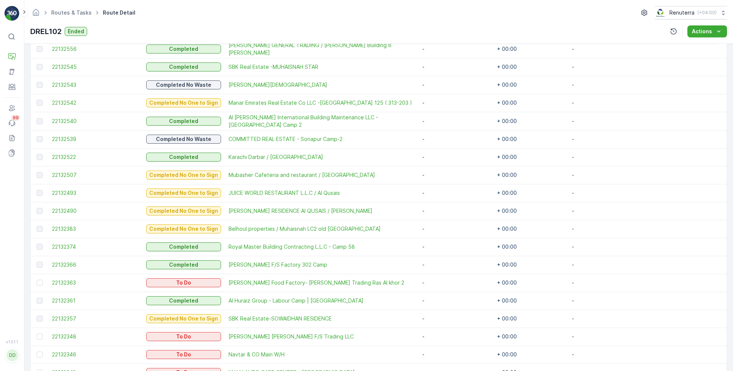
click at [35, 280] on td at bounding box center [40, 283] width 18 height 18
click at [39, 281] on div at bounding box center [40, 283] width 6 height 6
click at [37, 280] on input "checkbox" at bounding box center [37, 280] width 0 height 0
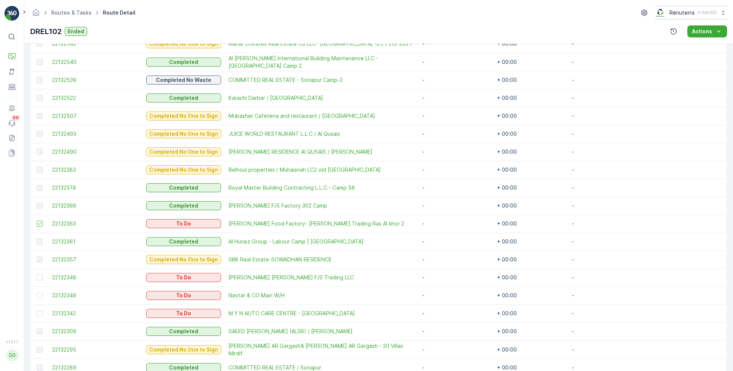
scroll to position [616, 0]
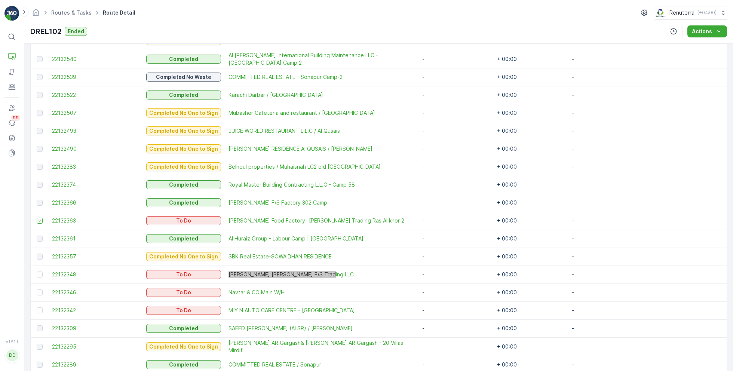
drag, startPoint x: 246, startPoint y: 272, endPoint x: 443, endPoint y: 1, distance: 334.4
click at [0, 0] on div "⌘B Operations Asset Engagement Users Events 99 Reports Documents v 1.51.1 DD Dh…" at bounding box center [366, 185] width 733 height 371
click at [40, 273] on div at bounding box center [40, 275] width 6 height 6
click at [37, 272] on input "checkbox" at bounding box center [37, 272] width 0 height 0
click at [39, 292] on div at bounding box center [40, 293] width 6 height 6
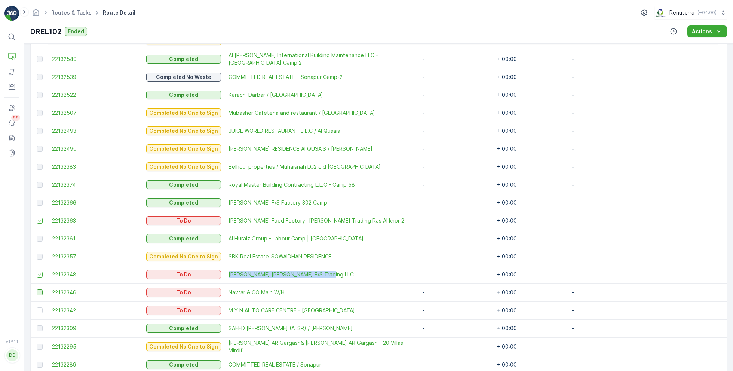
click at [37, 290] on input "checkbox" at bounding box center [37, 290] width 0 height 0
drag, startPoint x: 242, startPoint y: 308, endPoint x: 183, endPoint y: 41, distance: 273.9
click at [0, 0] on div "⌘B Operations Asset Engagement Users Events 99 Reports Documents v 1.51.1 DD Dh…" at bounding box center [366, 185] width 733 height 371
click at [39, 312] on div at bounding box center [40, 310] width 6 height 6
click at [37, 307] on input "checkbox" at bounding box center [37, 307] width 0 height 0
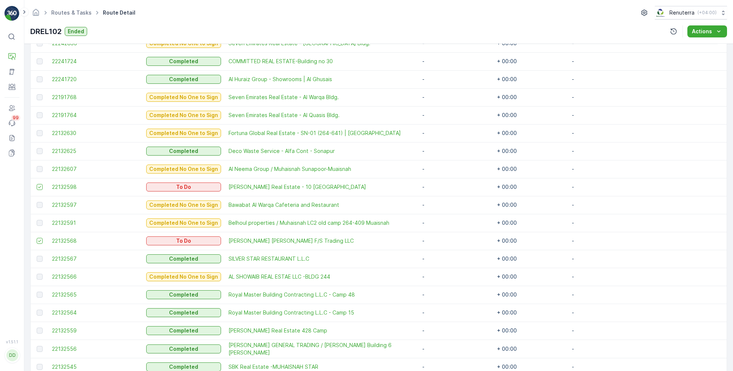
scroll to position [0, 0]
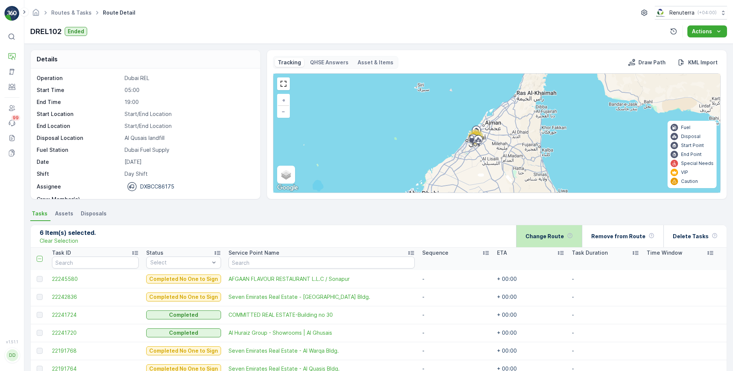
click at [557, 233] on p "Change Route" at bounding box center [545, 236] width 39 height 7
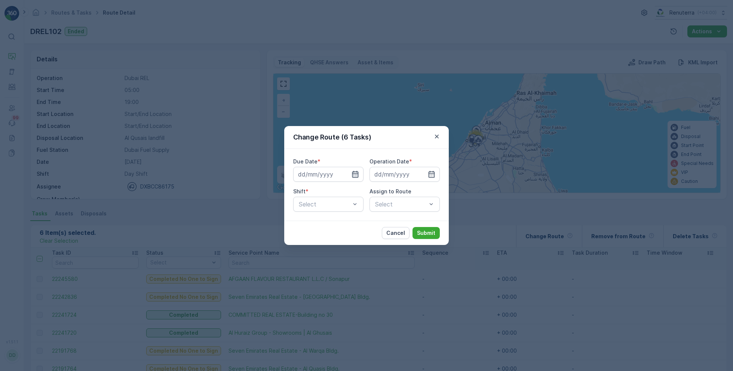
click at [355, 175] on icon "button" at bounding box center [355, 174] width 6 height 7
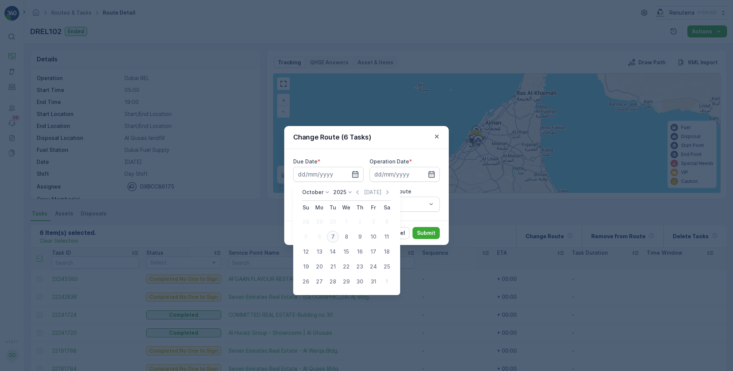
click at [334, 235] on div "7" at bounding box center [333, 237] width 12 height 12
type input "07.10.2025"
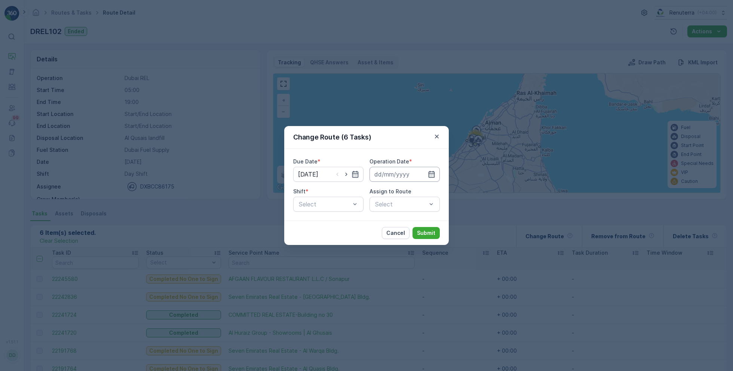
click at [404, 173] on input at bounding box center [405, 174] width 70 height 15
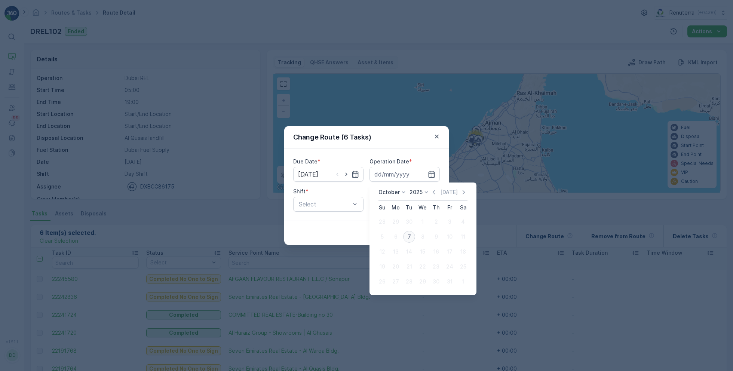
click at [407, 235] on div "7" at bounding box center [409, 237] width 12 height 12
type input "07.10.2025"
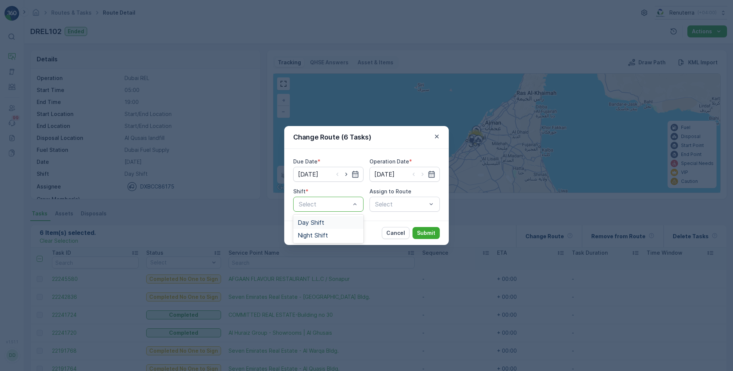
click at [315, 224] on span "Day Shift" at bounding box center [311, 222] width 27 height 7
click at [394, 202] on div "Select" at bounding box center [405, 204] width 70 height 15
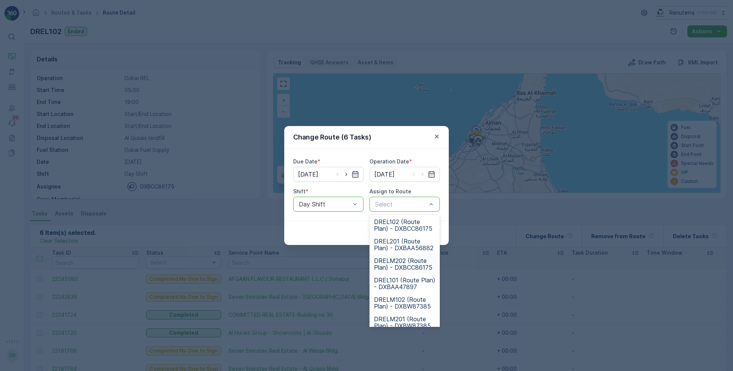
scroll to position [46, 0]
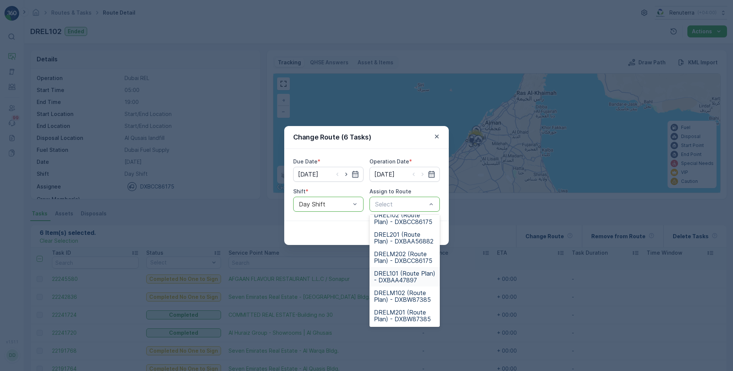
click at [392, 272] on span "DREL101 (Route Plan) - DXBAA47897" at bounding box center [404, 276] width 61 height 13
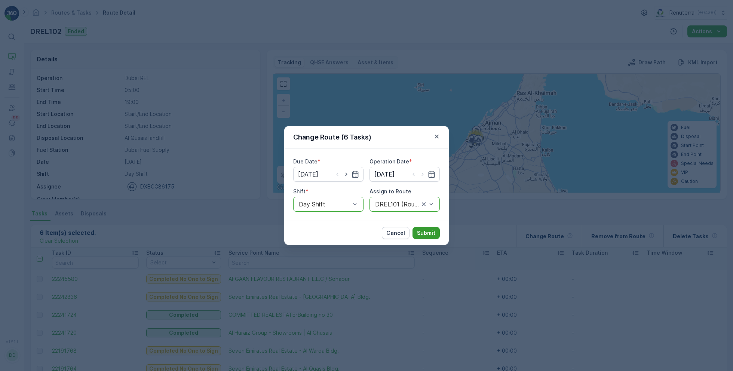
click at [423, 233] on p "Submit" at bounding box center [426, 232] width 18 height 7
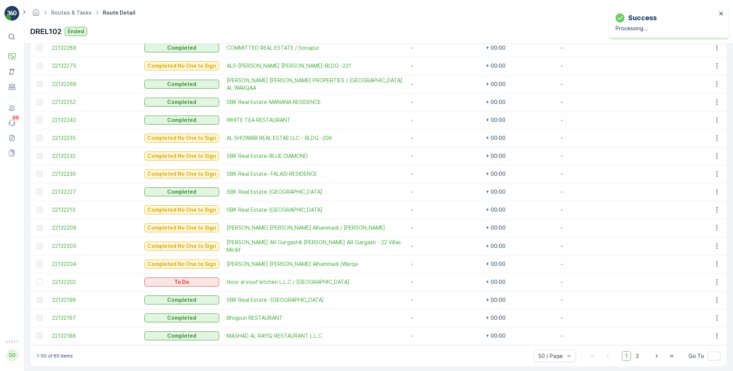
scroll to position [828, 0]
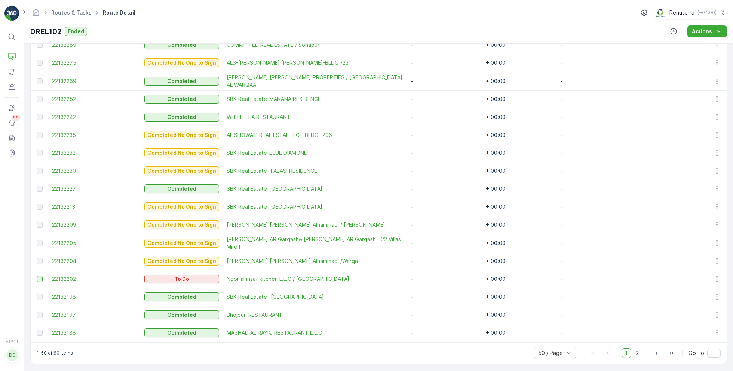
click at [40, 278] on div at bounding box center [40, 279] width 6 height 6
click at [37, 276] on input "checkbox" at bounding box center [37, 276] width 0 height 0
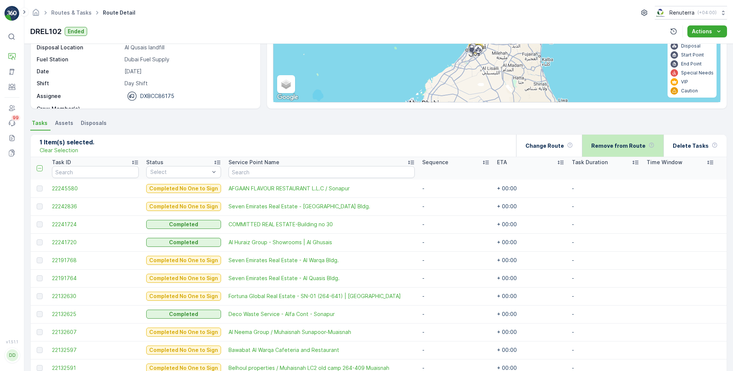
scroll to position [88, 0]
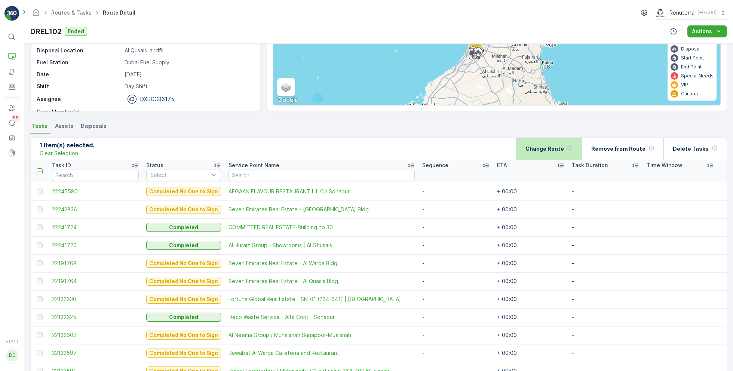
click at [553, 150] on p "Change Route" at bounding box center [545, 148] width 39 height 7
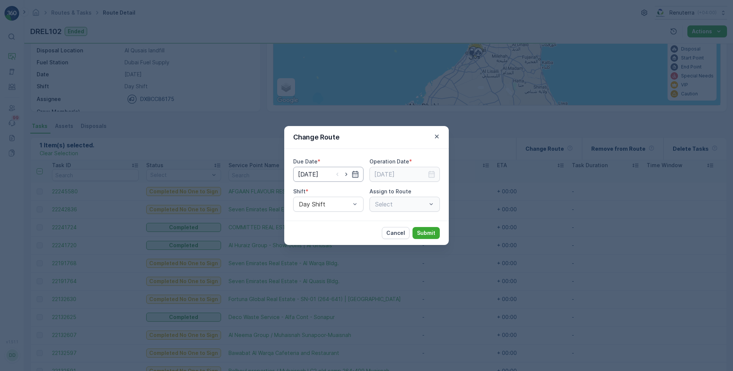
type input "06.10.2025"
click at [355, 177] on icon "button" at bounding box center [355, 174] width 6 height 7
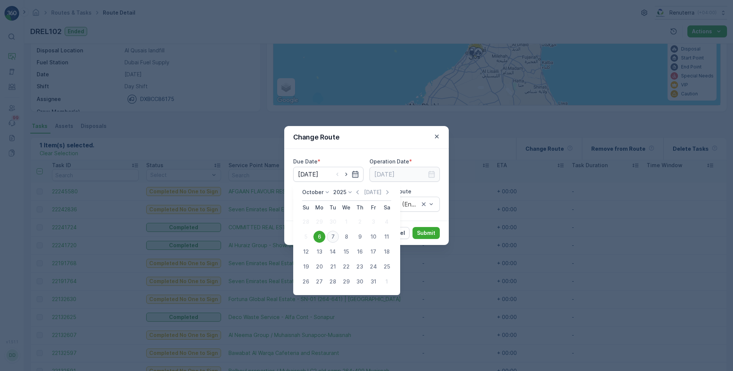
click at [331, 236] on div "7" at bounding box center [333, 237] width 12 height 12
type input "07.10.2025"
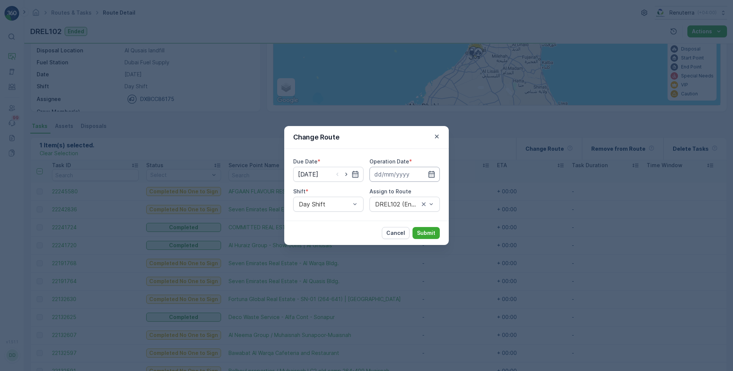
click at [408, 172] on input at bounding box center [405, 174] width 70 height 15
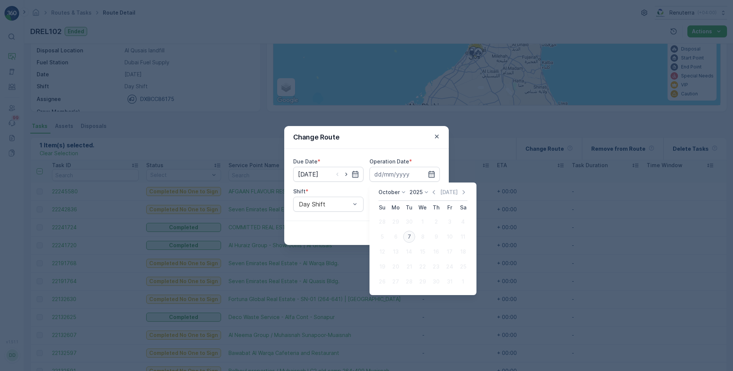
click at [408, 235] on div "7" at bounding box center [409, 237] width 12 height 12
type input "07.10.2025"
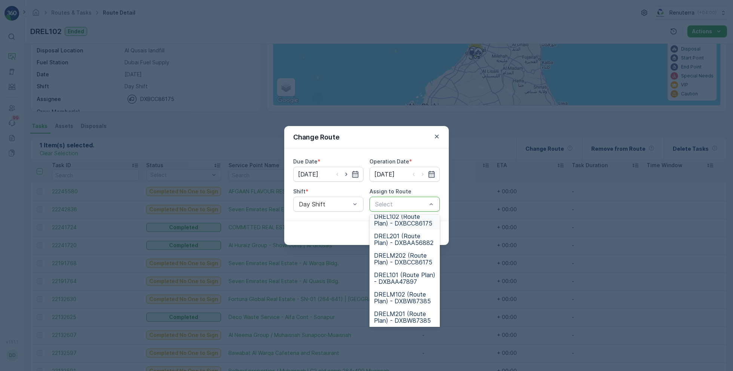
scroll to position [45, 0]
click at [395, 279] on span "DREL101 (Route Plan) - DXBAA47897" at bounding box center [404, 277] width 61 height 13
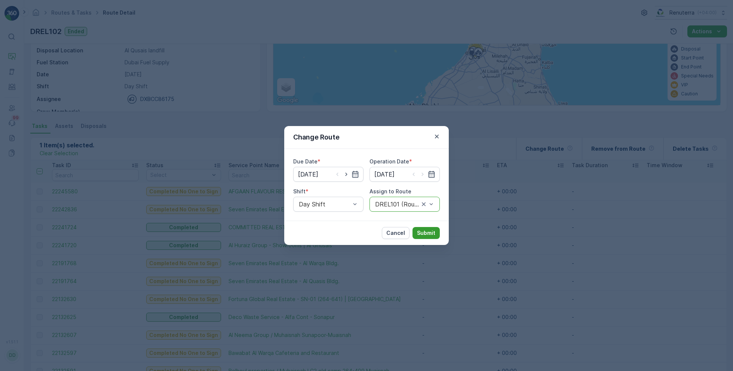
click at [431, 227] on button "Submit" at bounding box center [426, 233] width 27 height 12
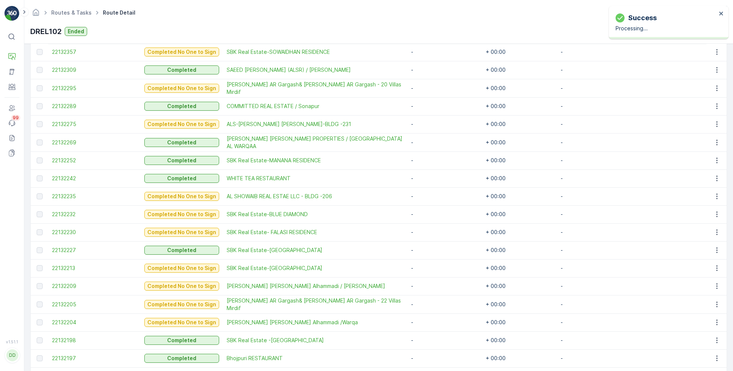
scroll to position [828, 0]
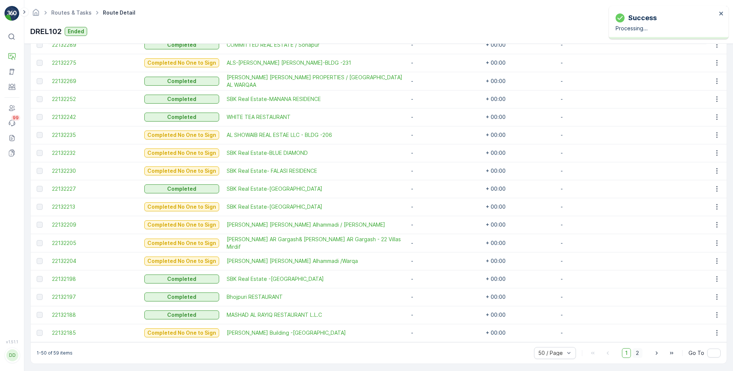
click at [638, 350] on span "2" at bounding box center [638, 353] width 10 height 10
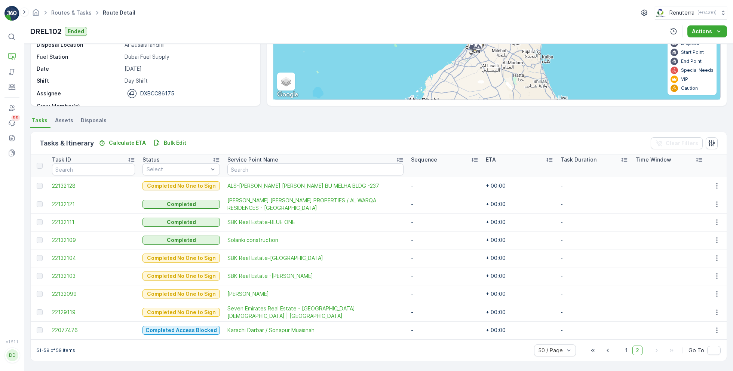
scroll to position [92, 0]
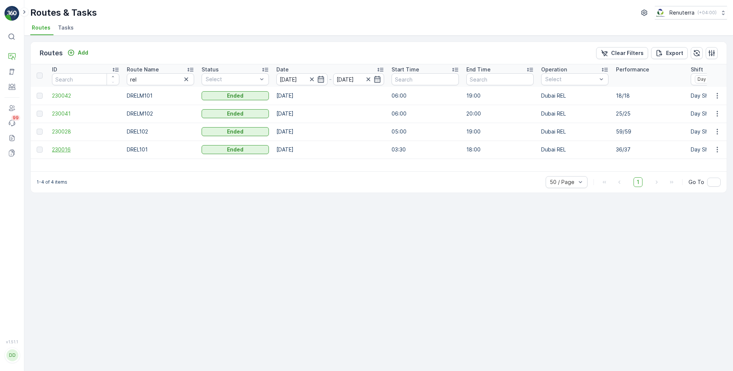
click at [67, 147] on span "230016" at bounding box center [85, 149] width 67 height 7
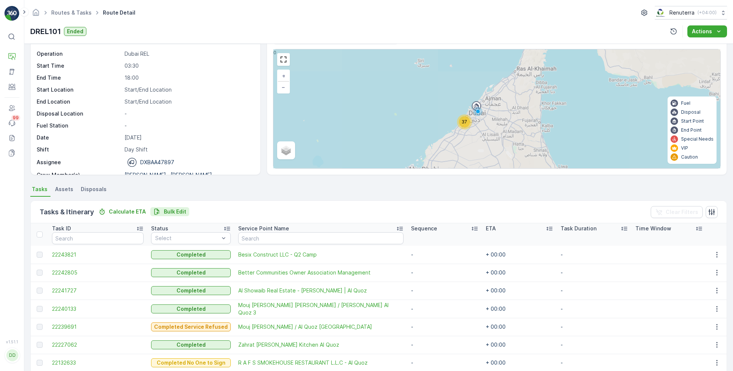
scroll to position [19, 0]
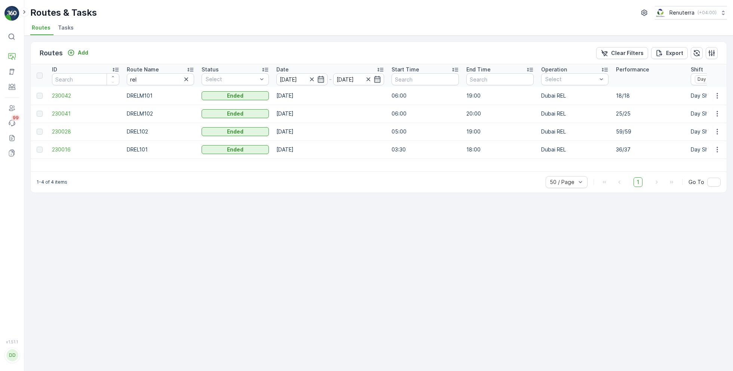
click at [61, 28] on span "Tasks" at bounding box center [66, 27] width 16 height 7
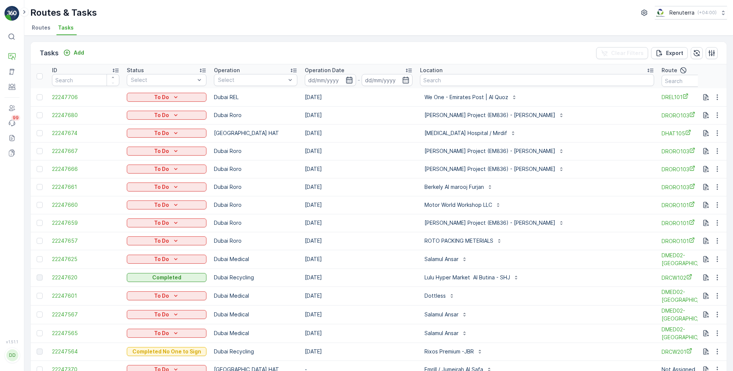
click at [346, 77] on icon "button" at bounding box center [349, 79] width 7 height 7
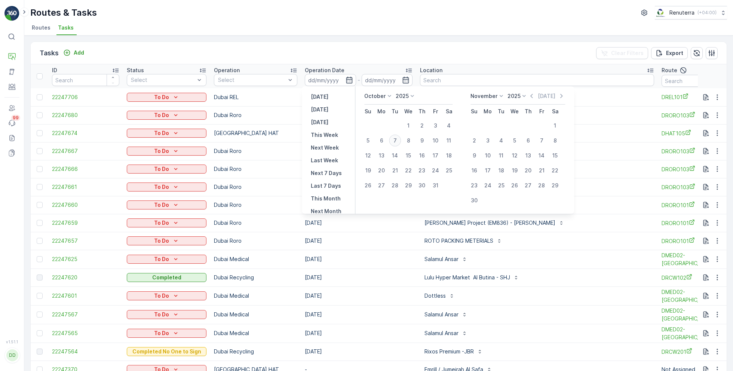
click at [397, 142] on div "7" at bounding box center [395, 141] width 12 height 12
type input "[DATE]"
click at [397, 142] on div "7" at bounding box center [395, 141] width 12 height 12
type input "[DATE]"
click at [360, 38] on div "Tasks Add Clear Filters Export ID Status Select Operation Select Operation Date…" at bounding box center [378, 204] width 709 height 336
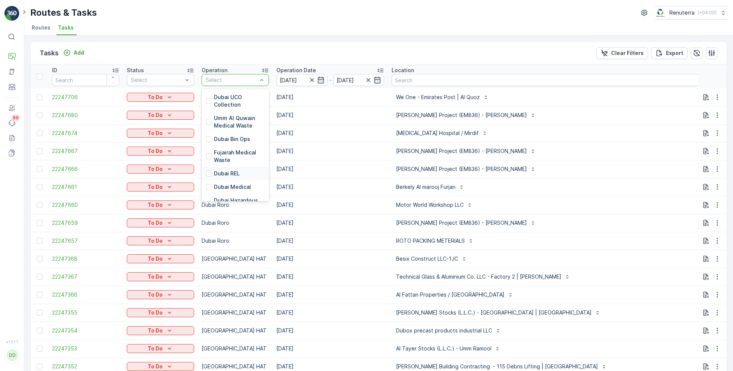
click at [227, 177] on div "Dubai REL" at bounding box center [235, 173] width 67 height 13
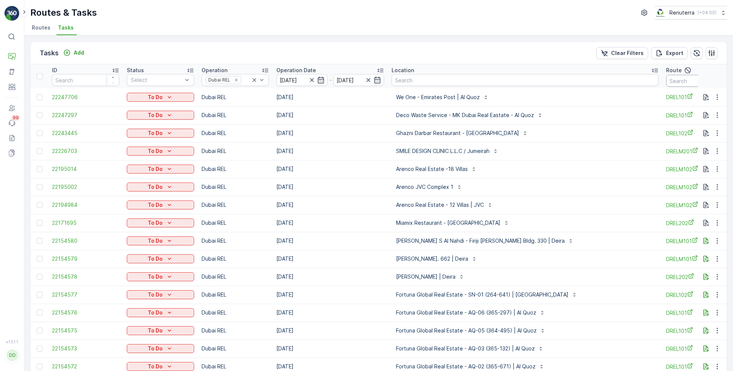
click at [666, 82] on input "text" at bounding box center [699, 81] width 67 height 12
type input "DREL102"
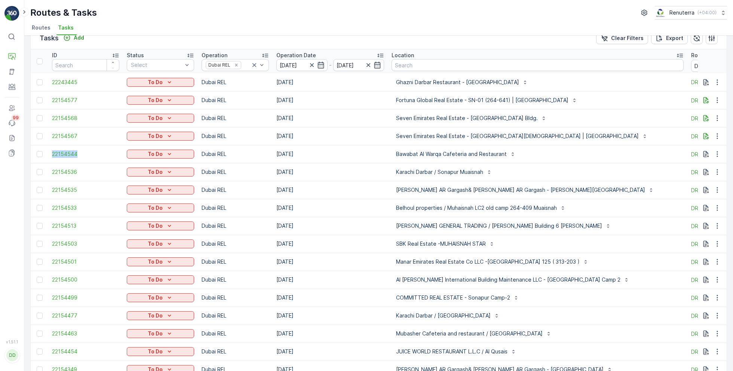
scroll to position [9, 0]
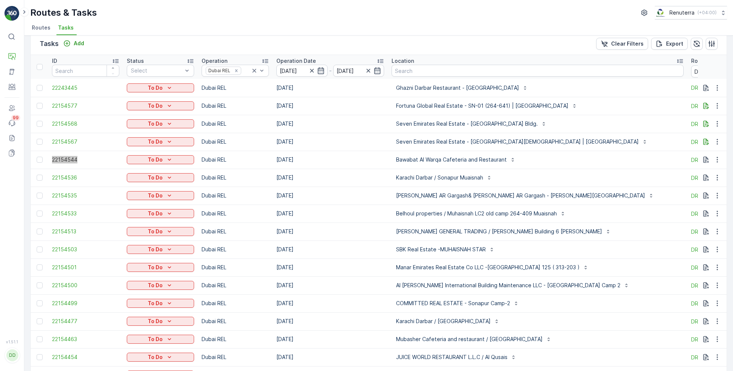
drag, startPoint x: 73, startPoint y: 104, endPoint x: 288, endPoint y: 4, distance: 238.0
click at [0, 0] on div "⌘B Operations Asset Engagement Users Events 99 Reports Documents v 1.51.1 DD Dh…" at bounding box center [366, 185] width 733 height 371
click at [39, 64] on p "Planning" at bounding box center [38, 66] width 21 height 7
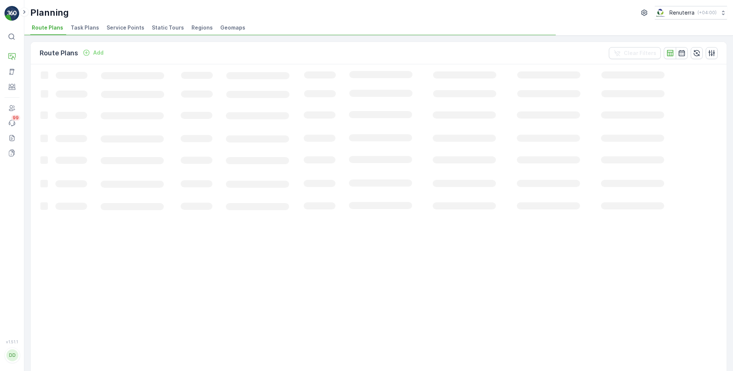
click at [124, 27] on span "Service Points" at bounding box center [126, 27] width 38 height 7
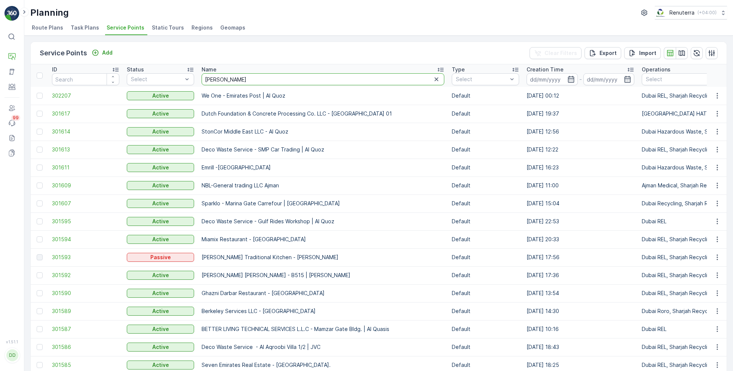
type input "sobha"
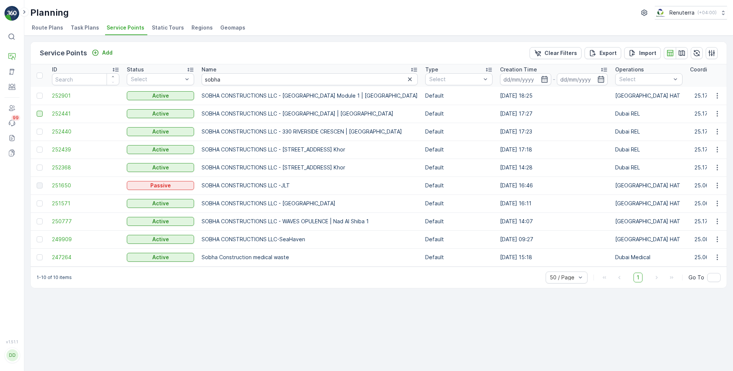
click at [41, 114] on div at bounding box center [40, 114] width 6 height 6
click at [37, 111] on input "checkbox" at bounding box center [37, 111] width 0 height 0
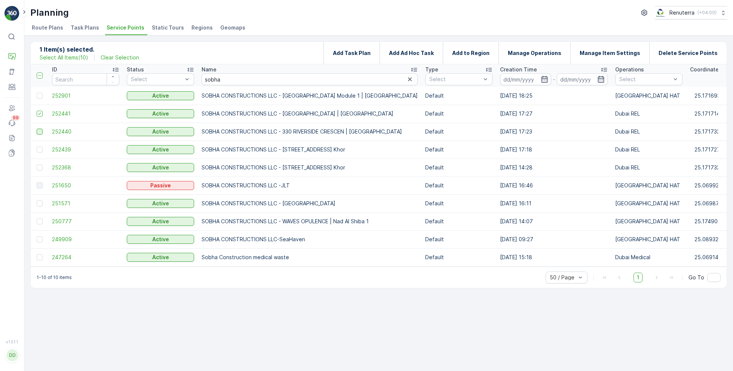
click at [40, 130] on div at bounding box center [40, 132] width 6 height 6
click at [37, 129] on input "checkbox" at bounding box center [37, 129] width 0 height 0
click at [40, 149] on div at bounding box center [40, 150] width 6 height 6
click at [37, 147] on input "checkbox" at bounding box center [37, 147] width 0 height 0
click at [39, 168] on div at bounding box center [40, 168] width 6 height 6
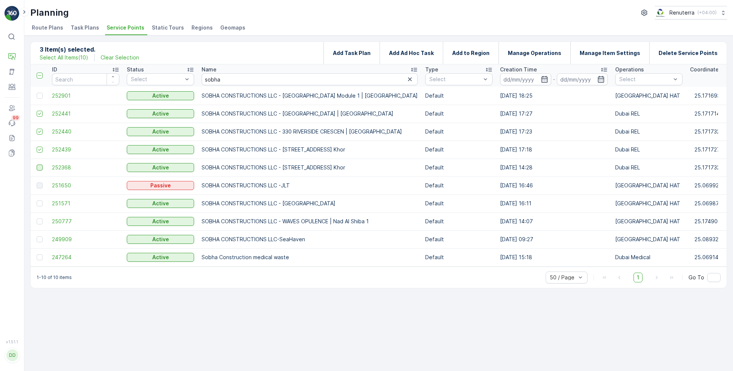
click at [37, 165] on input "checkbox" at bounding box center [37, 165] width 0 height 0
click at [685, 52] on p "Delete Service Points" at bounding box center [688, 52] width 59 height 7
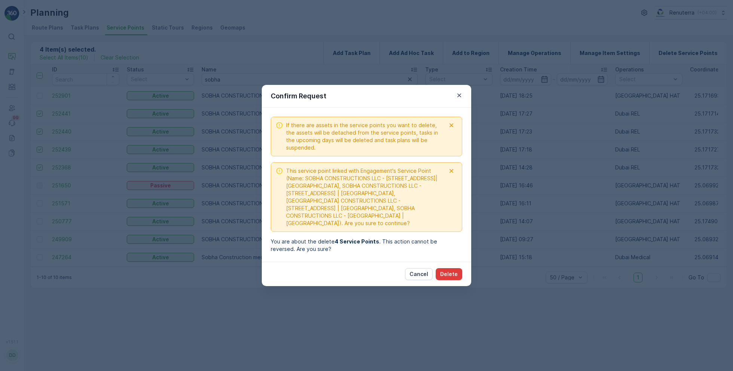
click at [446, 270] on p "Delete" at bounding box center [449, 273] width 18 height 7
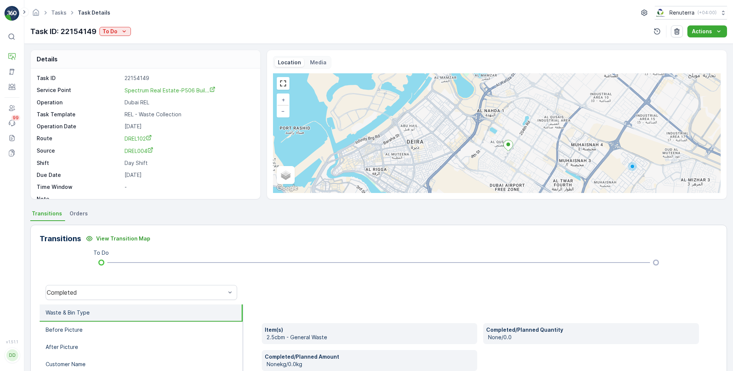
click at [509, 153] on div "+ − Satellite Roadmap Terrain Hybrid Leaflet Keyboard shortcuts Map Data Map da…" at bounding box center [497, 133] width 448 height 120
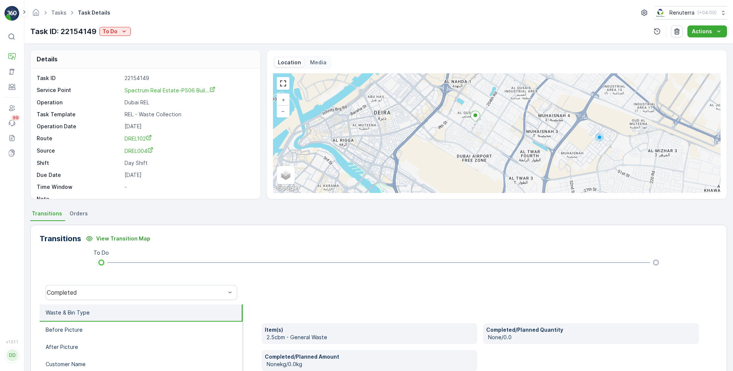
drag, startPoint x: 509, startPoint y: 153, endPoint x: 470, endPoint y: 117, distance: 52.9
click at [470, 117] on div "+ − Satellite Roadmap Terrain Hybrid Leaflet Keyboard shortcuts Map Data Map da…" at bounding box center [497, 133] width 448 height 120
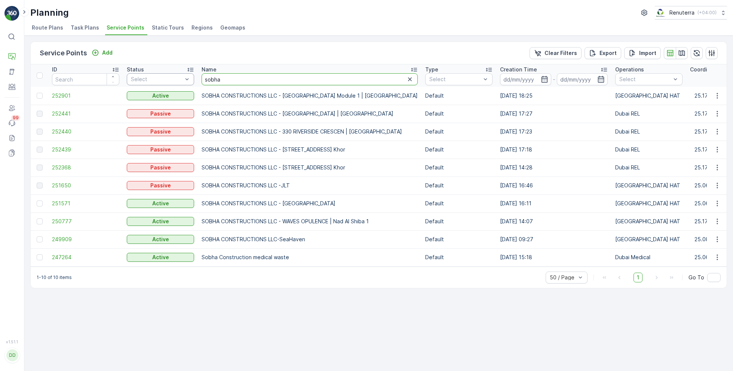
drag, startPoint x: 234, startPoint y: 79, endPoint x: 181, endPoint y: 76, distance: 53.6
type input "madar"
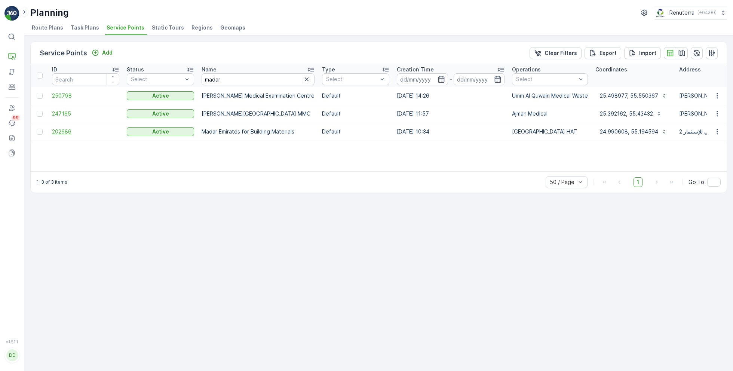
click at [63, 131] on span "202686" at bounding box center [85, 131] width 67 height 7
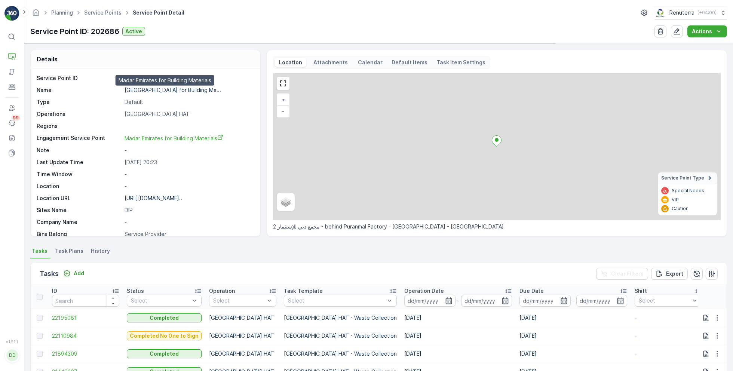
click at [159, 89] on p "[GEOGRAPHIC_DATA] for Building Ma..." at bounding box center [173, 90] width 97 height 6
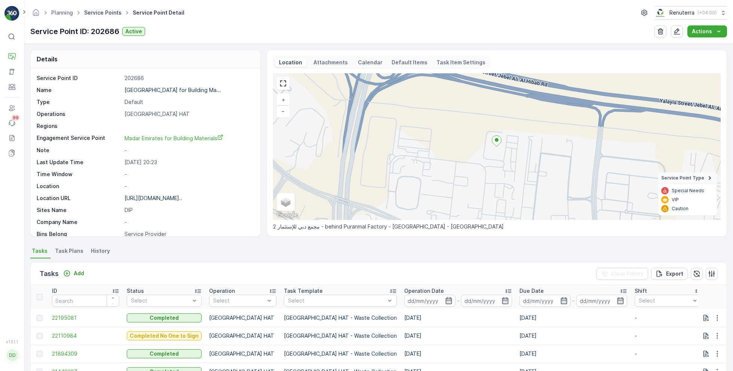
click at [111, 13] on link "Service Points" at bounding box center [102, 12] width 37 height 6
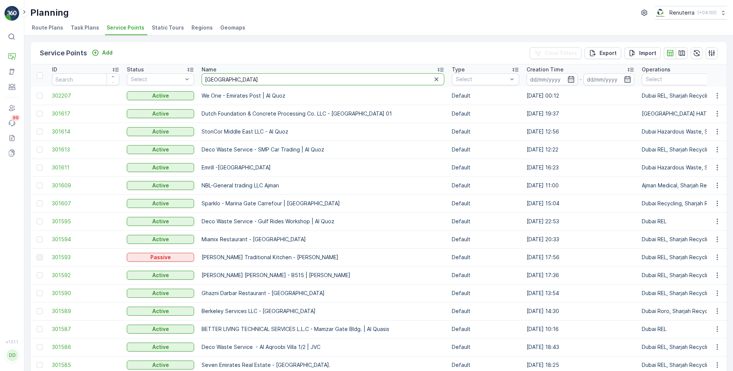
type input "italian"
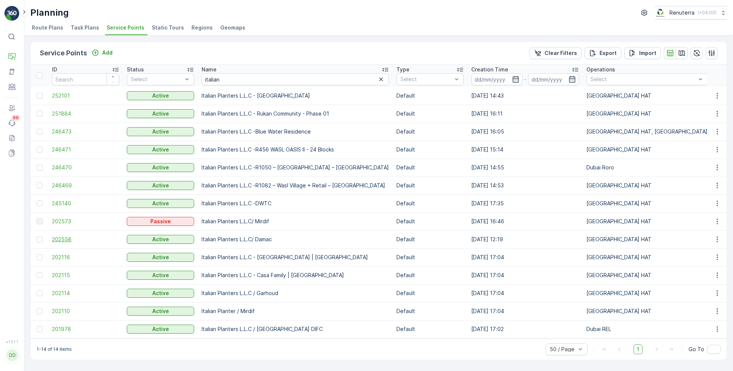
click at [67, 240] on span "202558" at bounding box center [85, 239] width 67 height 7
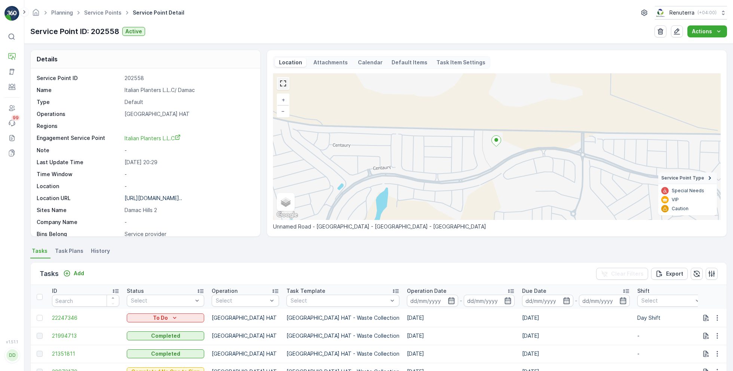
click at [282, 86] on link at bounding box center [283, 83] width 11 height 11
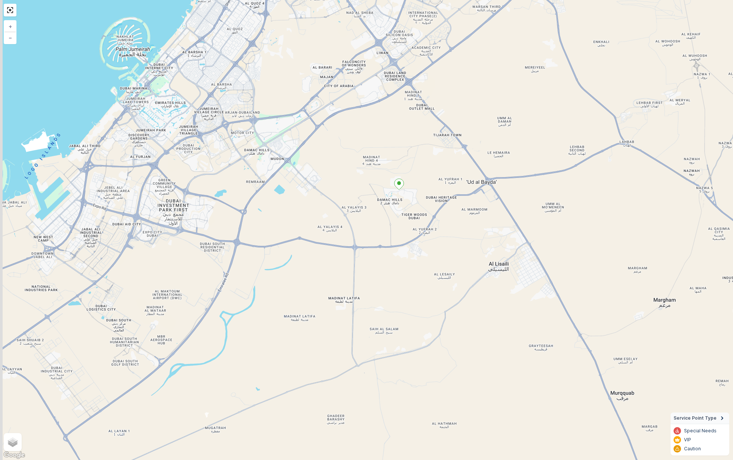
drag, startPoint x: 243, startPoint y: 251, endPoint x: 363, endPoint y: 212, distance: 126.5
click at [363, 212] on div "+ − Satellite Roadmap Terrain Hybrid Leaflet Keyboard shortcuts Map Data Map da…" at bounding box center [366, 230] width 733 height 460
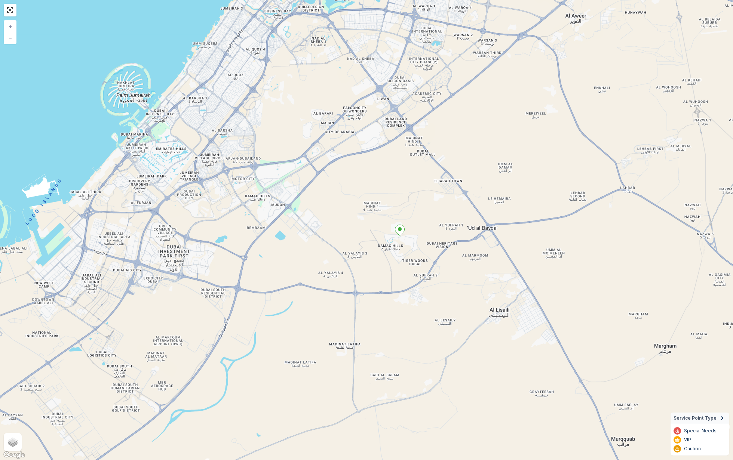
drag, startPoint x: 363, startPoint y: 212, endPoint x: 362, endPoint y: 257, distance: 44.5
click at [362, 259] on div "+ − Satellite Roadmap Terrain Hybrid Leaflet Keyboard shortcuts Map Data Map da…" at bounding box center [366, 230] width 733 height 460
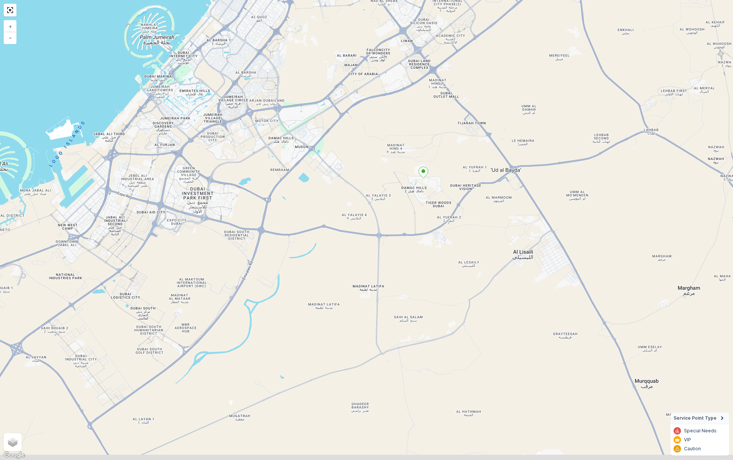
drag, startPoint x: 388, startPoint y: 202, endPoint x: 413, endPoint y: 145, distance: 62.2
click at [413, 145] on div "+ − Satellite Roadmap Terrain Hybrid Leaflet Keyboard shortcuts Map Data Map da…" at bounding box center [366, 230] width 733 height 460
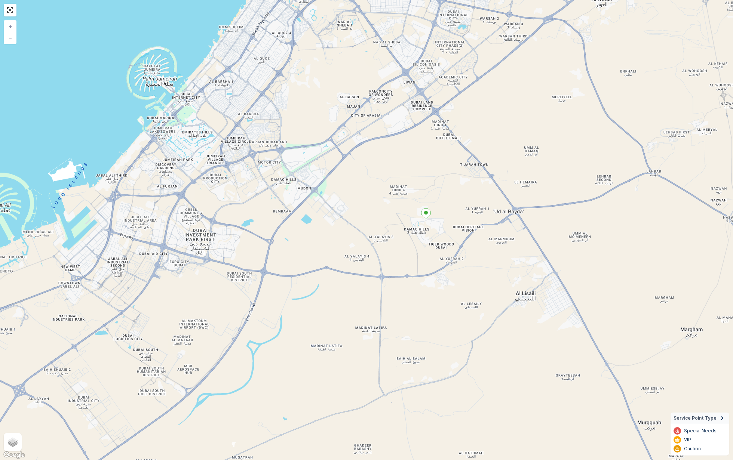
drag, startPoint x: 417, startPoint y: 125, endPoint x: 419, endPoint y: 160, distance: 35.6
click at [419, 165] on div "+ − Satellite Roadmap Terrain Hybrid Leaflet Keyboard shortcuts Map Data Map da…" at bounding box center [366, 230] width 733 height 460
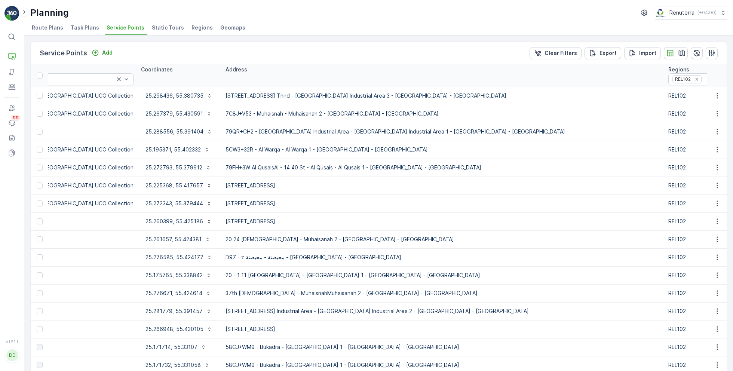
scroll to position [0, 685]
click at [683, 53] on icon "button" at bounding box center [681, 52] width 7 height 7
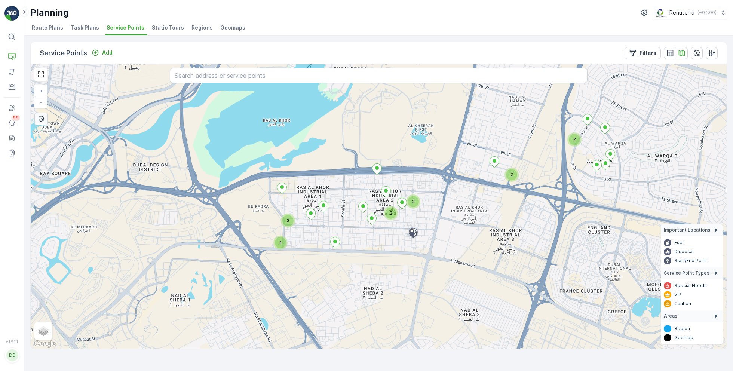
click at [284, 245] on div "4" at bounding box center [280, 242] width 11 height 11
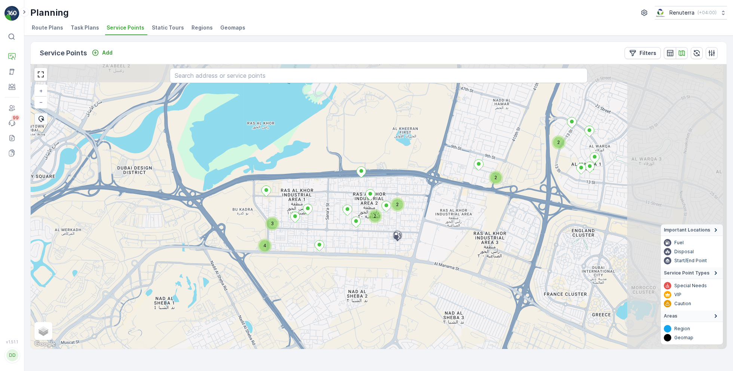
drag, startPoint x: 594, startPoint y: 159, endPoint x: 467, endPoint y: 200, distance: 133.6
click at [467, 200] on div "2 2 4 2 3 2 + − Satellite Roadmap Terrain Hybrid Leaflet Keyboard shortcuts Map…" at bounding box center [379, 206] width 696 height 285
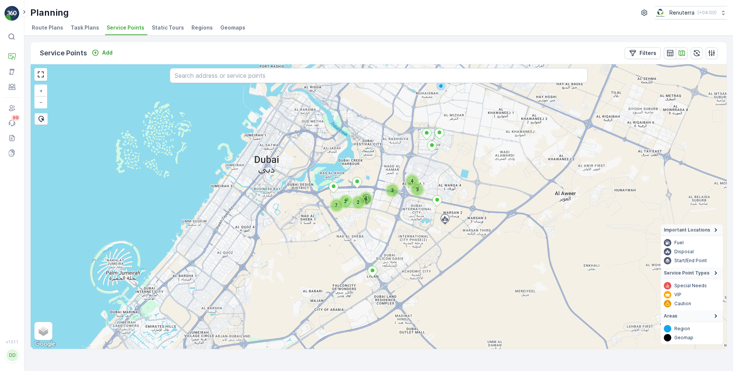
drag, startPoint x: 392, startPoint y: 157, endPoint x: 435, endPoint y: 209, distance: 67.8
click at [435, 209] on div "2 3 4 7 6 3 2 [PERSON_NAME] Contracting - Warsan Camp-1 + − Satellite Roadmap T…" at bounding box center [379, 206] width 696 height 285
